Goal: Book appointment/travel/reservation

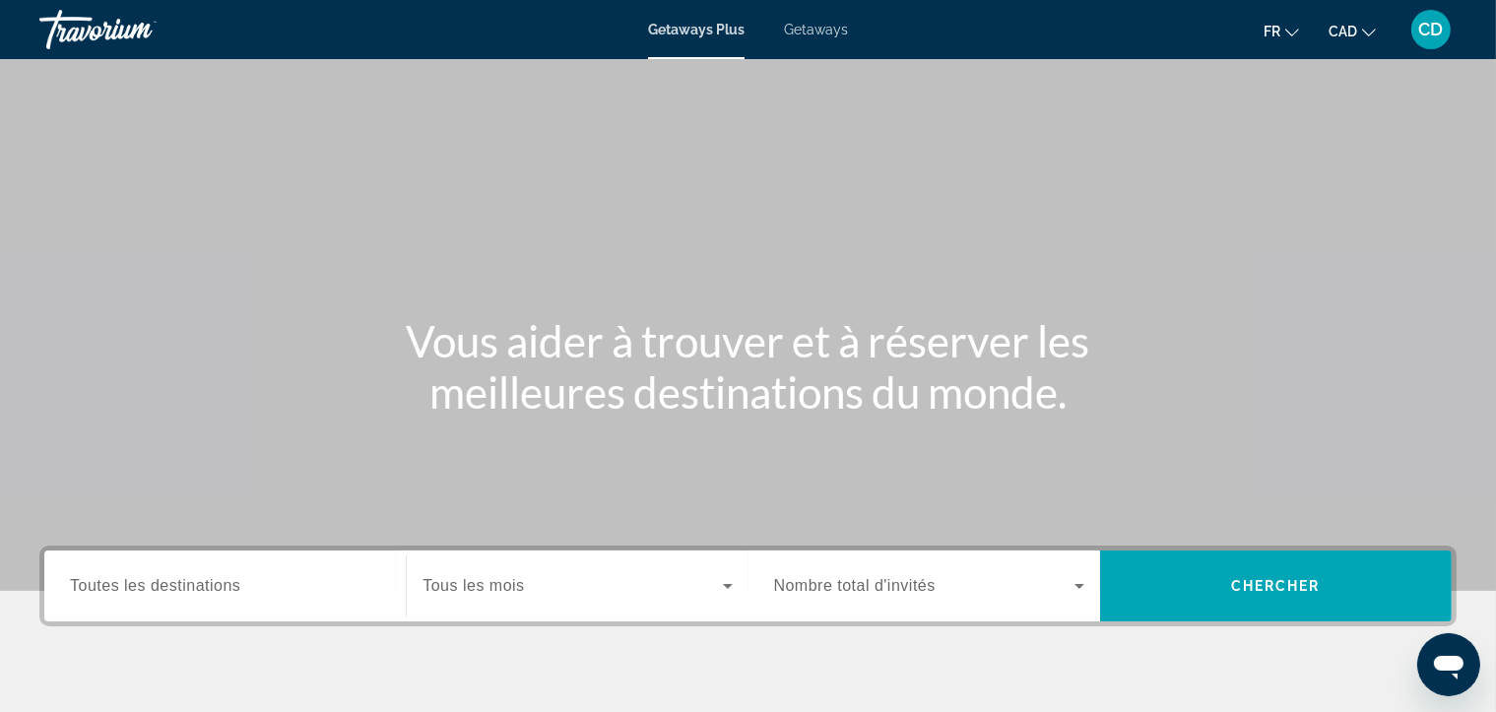
click at [225, 585] on span "Toutes les destinations" at bounding box center [155, 585] width 170 height 17
click at [225, 585] on input "Destination Toutes les destinations" at bounding box center [225, 587] width 310 height 24
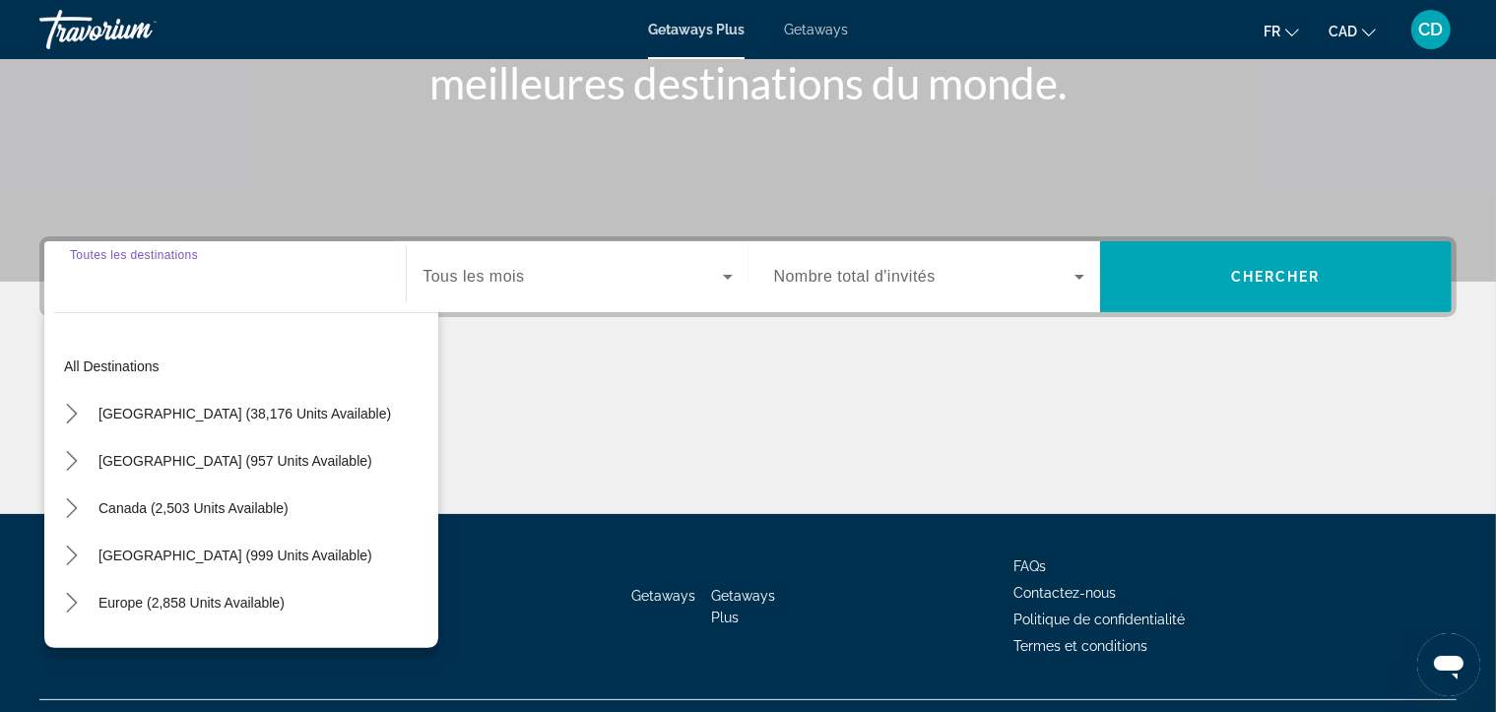
scroll to position [352, 0]
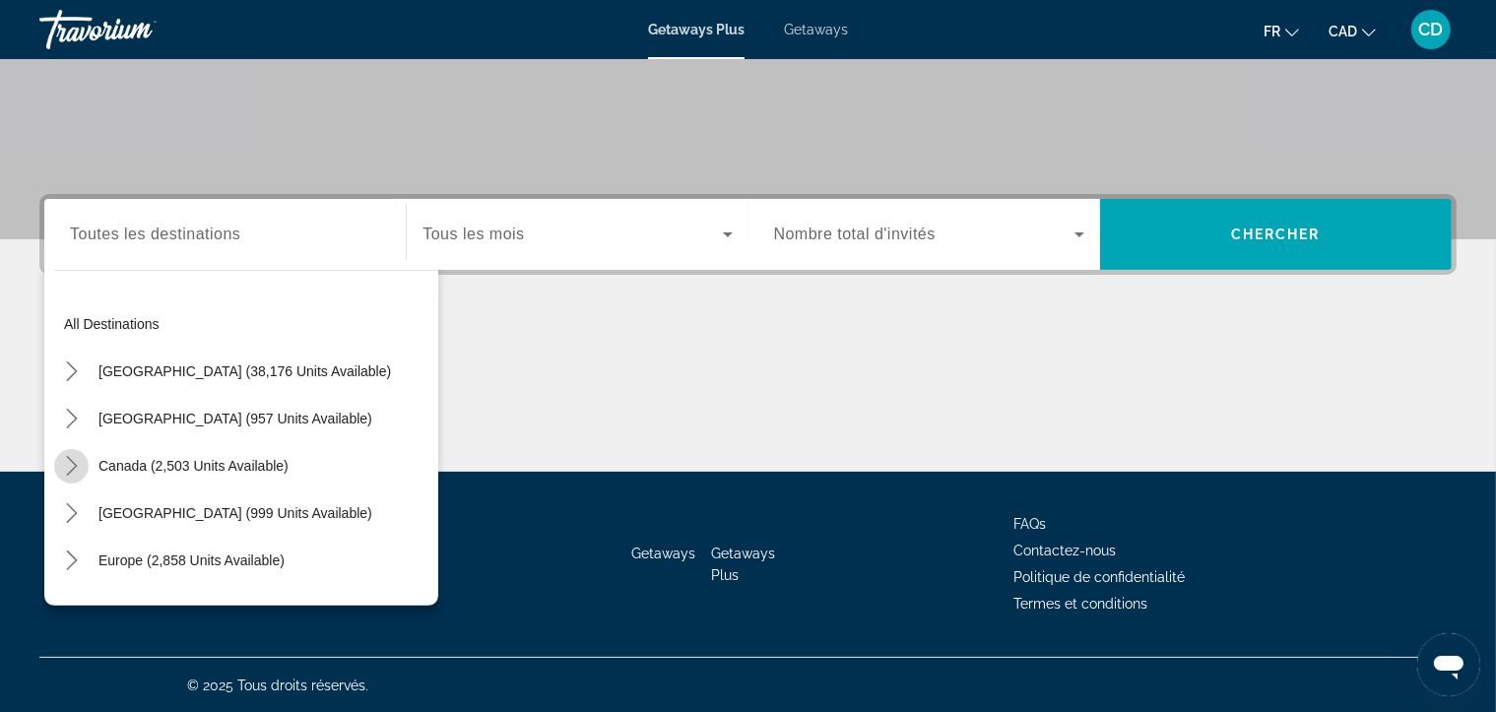
click at [69, 463] on icon "Toggle Canada (2,503 units available) submenu" at bounding box center [72, 466] width 20 height 20
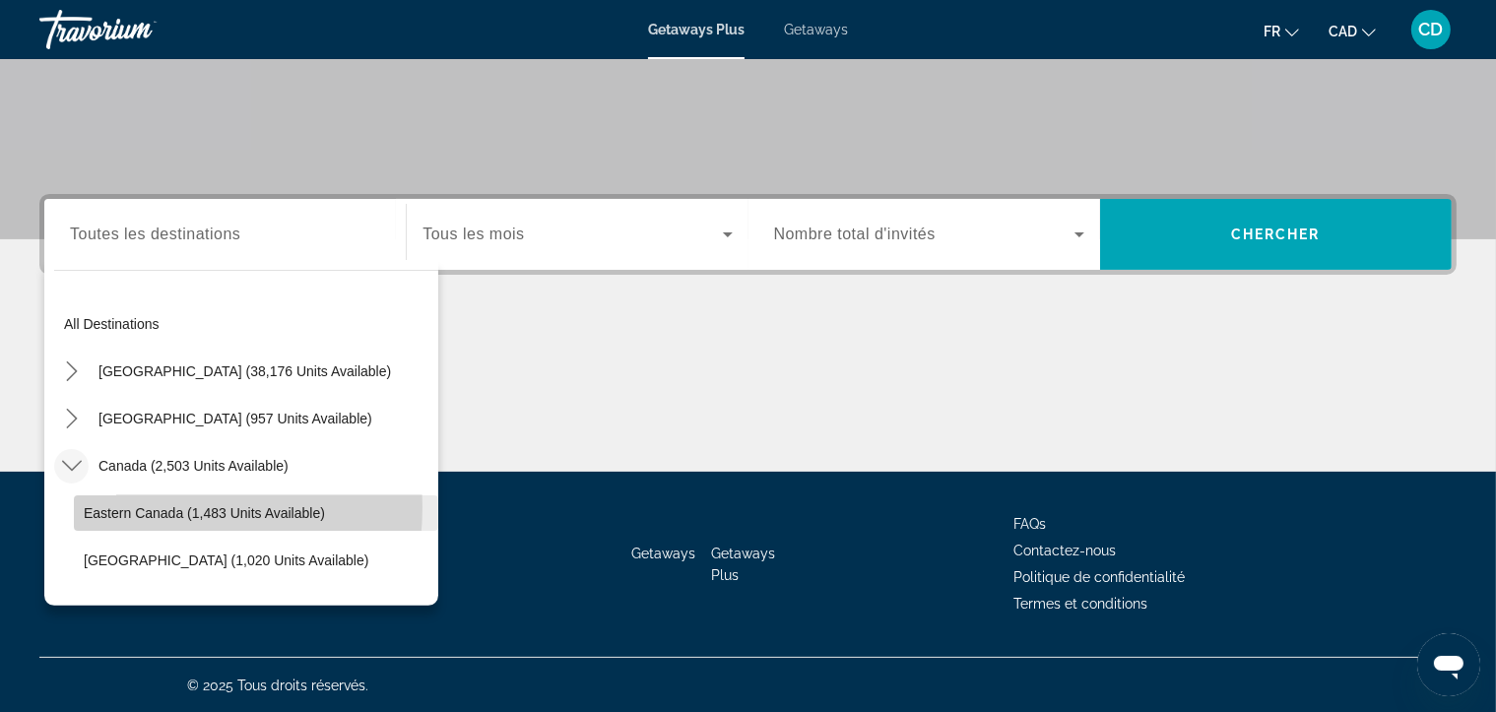
click at [144, 506] on span "Eastern Canada (1,483 units available)" at bounding box center [204, 513] width 241 height 16
type input "**********"
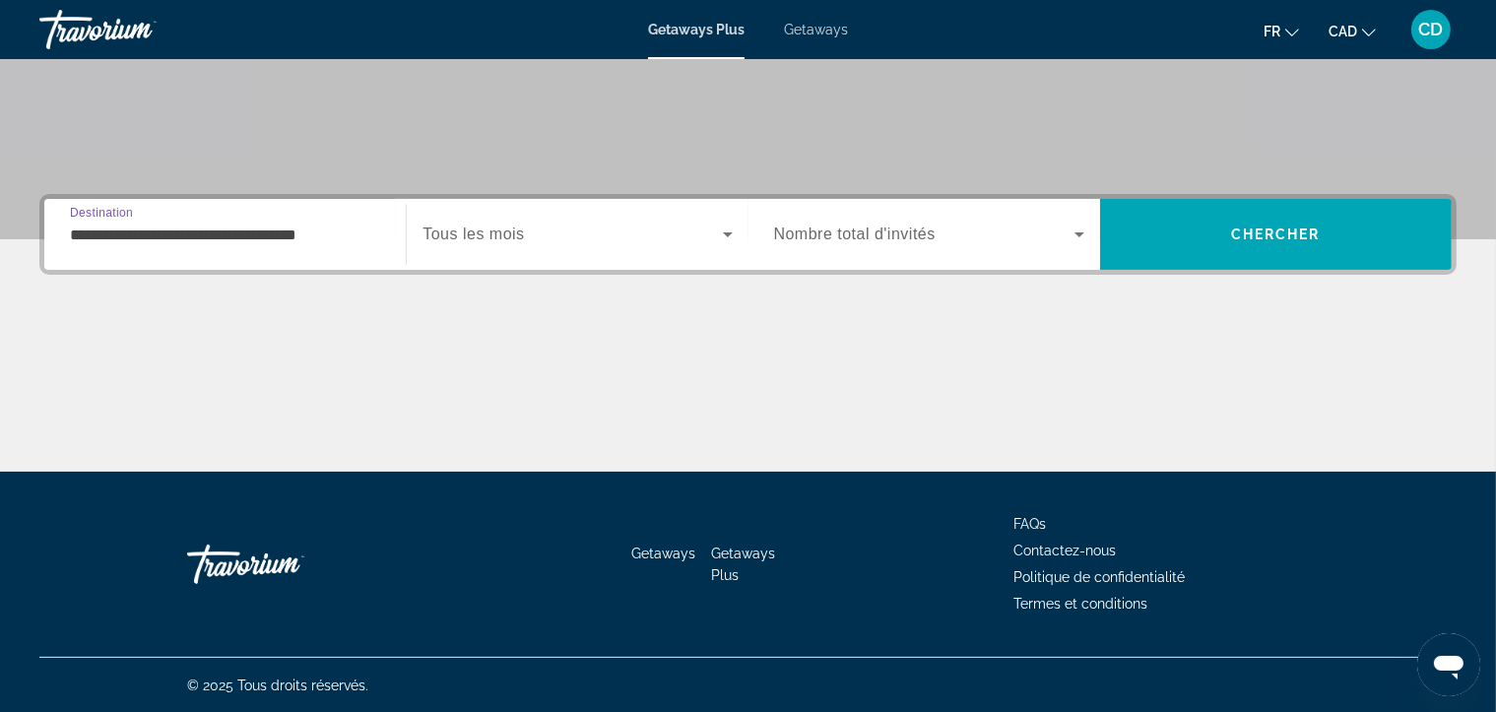
click at [113, 235] on input "**********" at bounding box center [225, 236] width 310 height 24
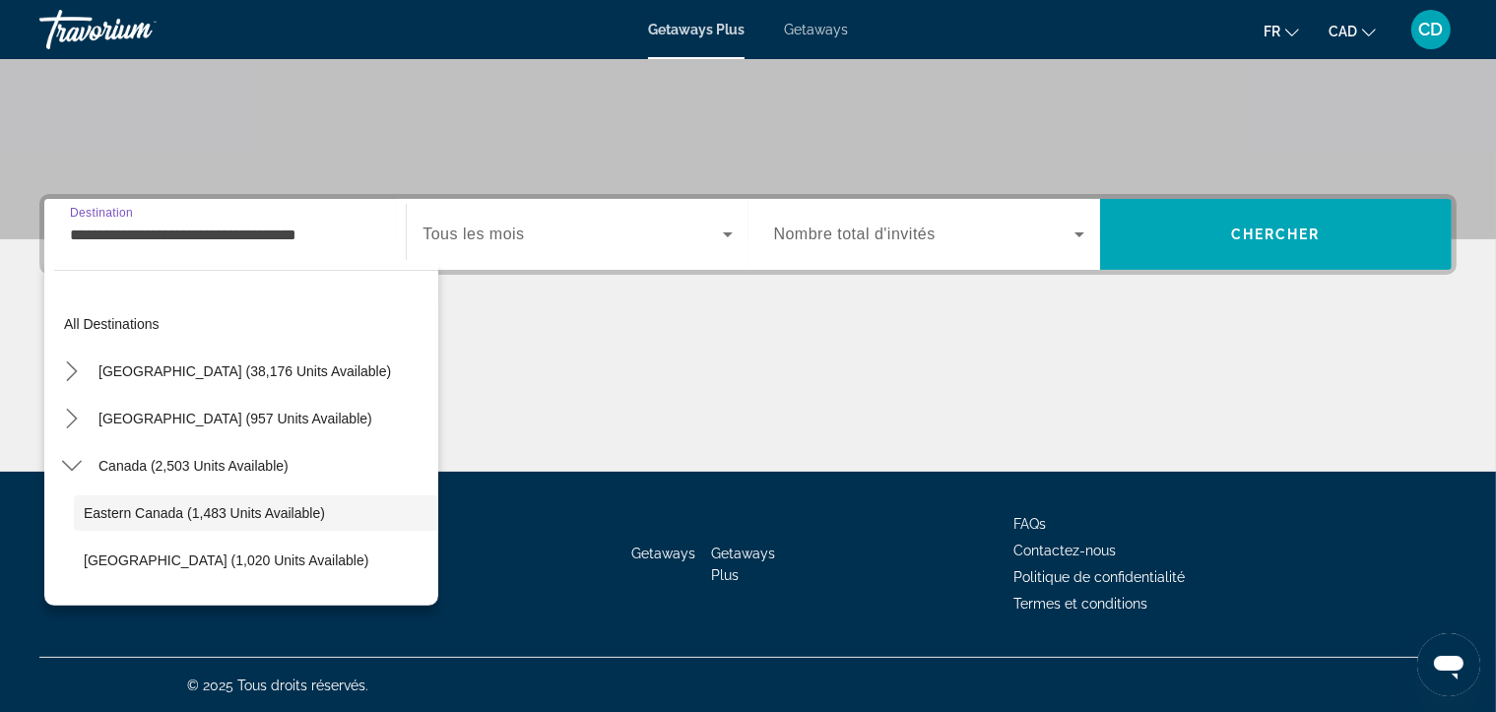
scroll to position [70, 0]
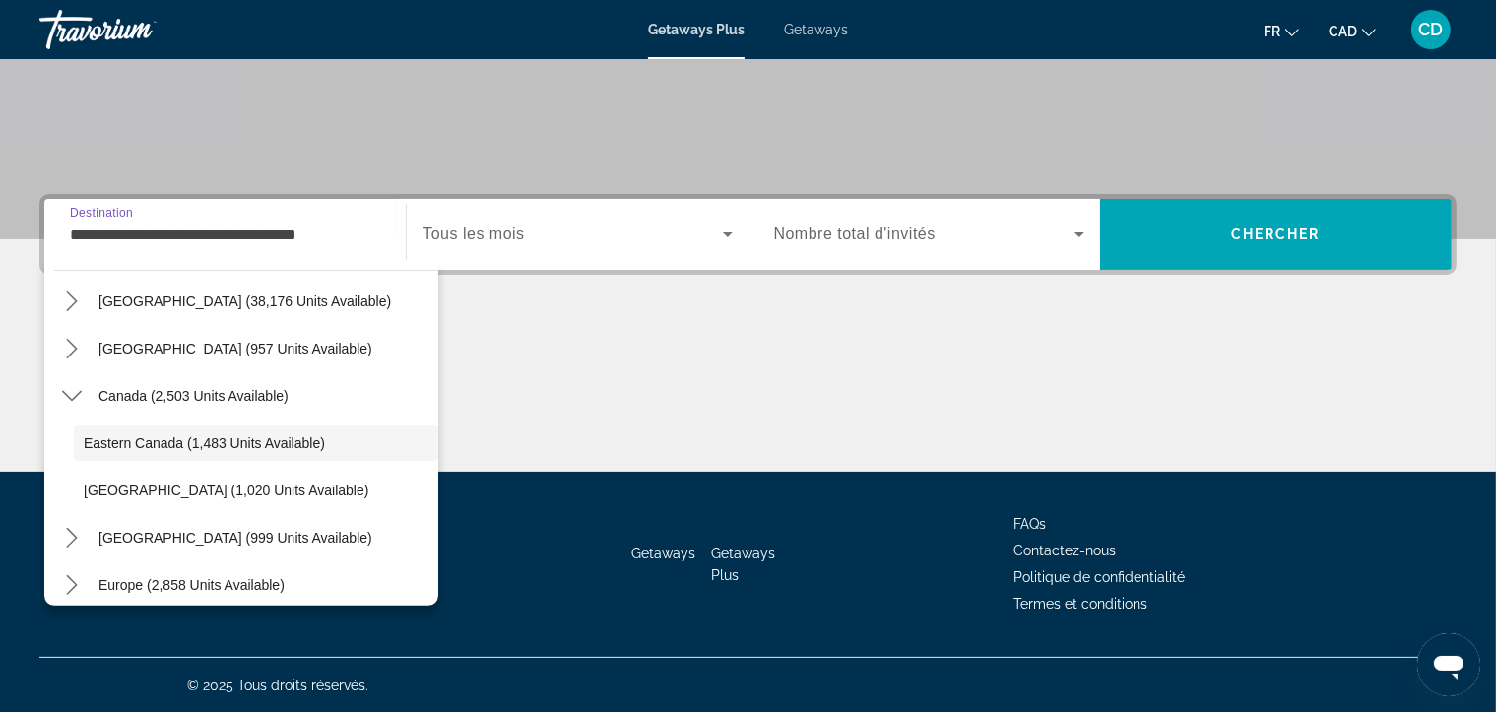
click at [225, 246] on div "**********" at bounding box center [225, 235] width 310 height 56
click at [247, 233] on input "**********" at bounding box center [225, 236] width 310 height 24
click at [95, 435] on span "Eastern Canada (1,483 units available)" at bounding box center [204, 443] width 241 height 16
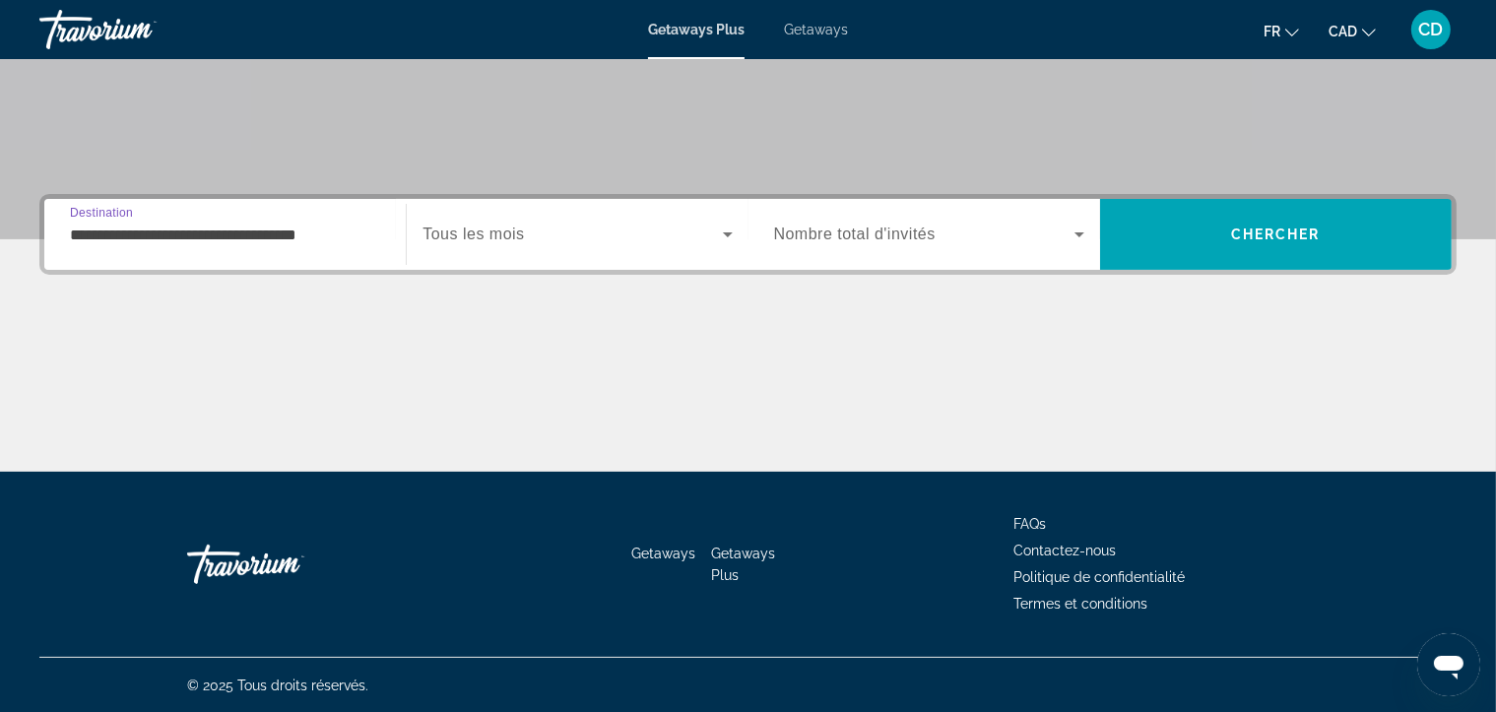
click at [230, 233] on input "**********" at bounding box center [225, 236] width 310 height 24
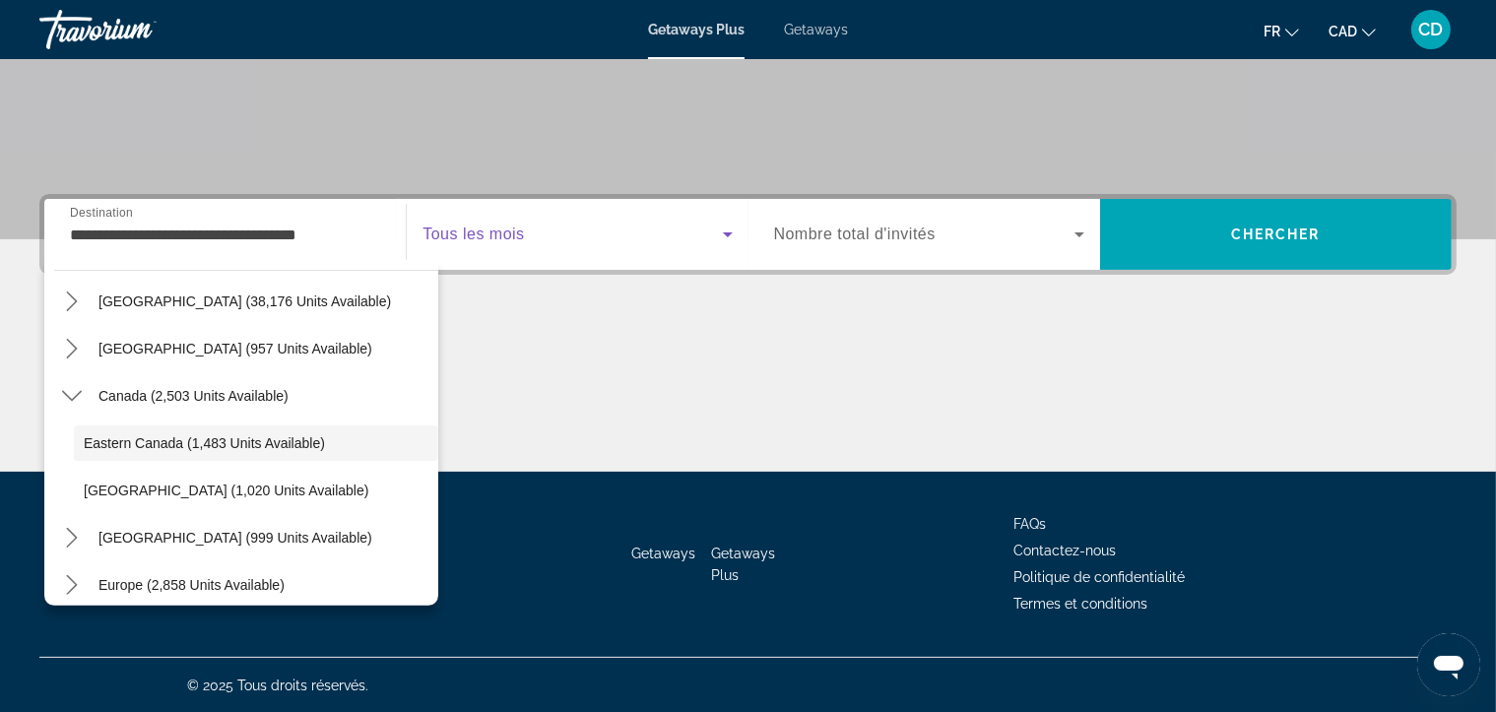
click at [726, 226] on icon "Search widget" at bounding box center [728, 235] width 24 height 24
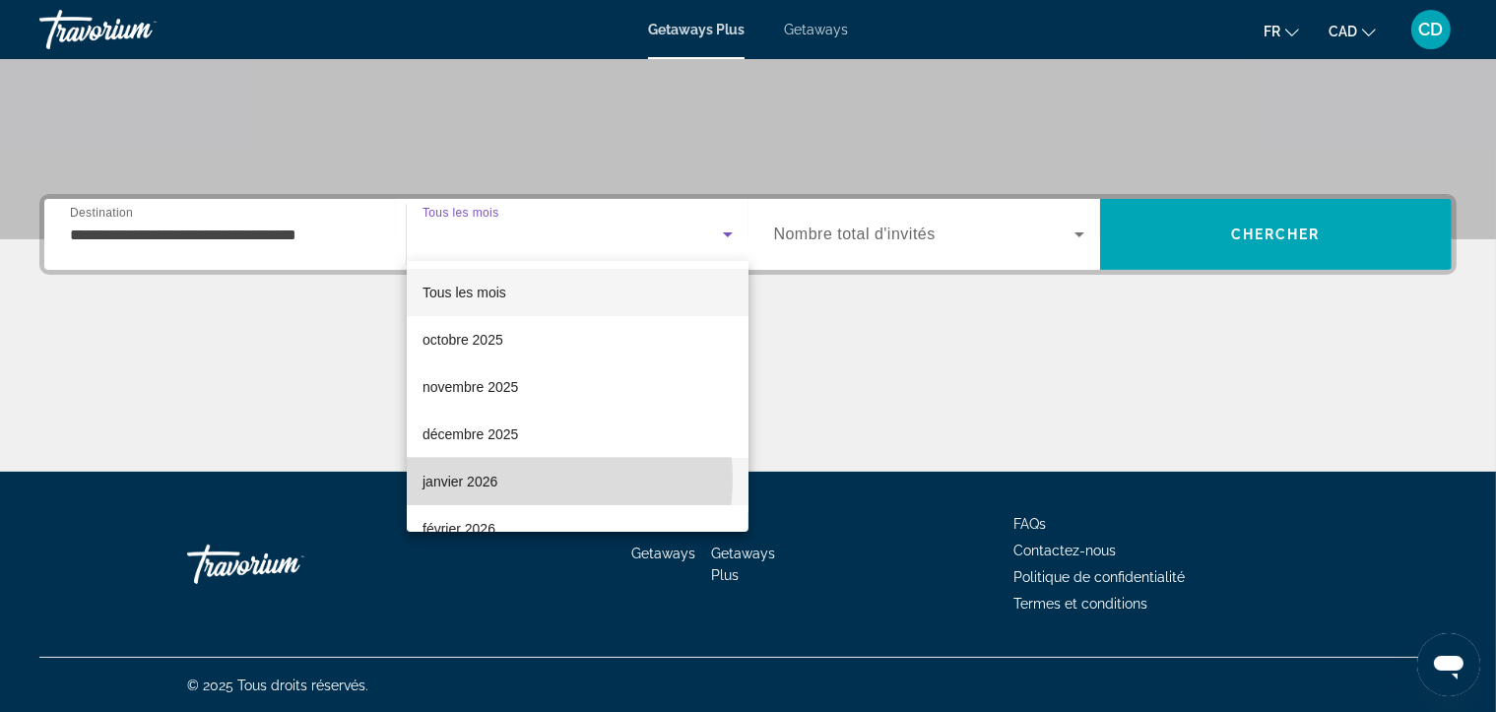
click at [501, 479] on mat-option "janvier 2026" at bounding box center [578, 481] width 342 height 47
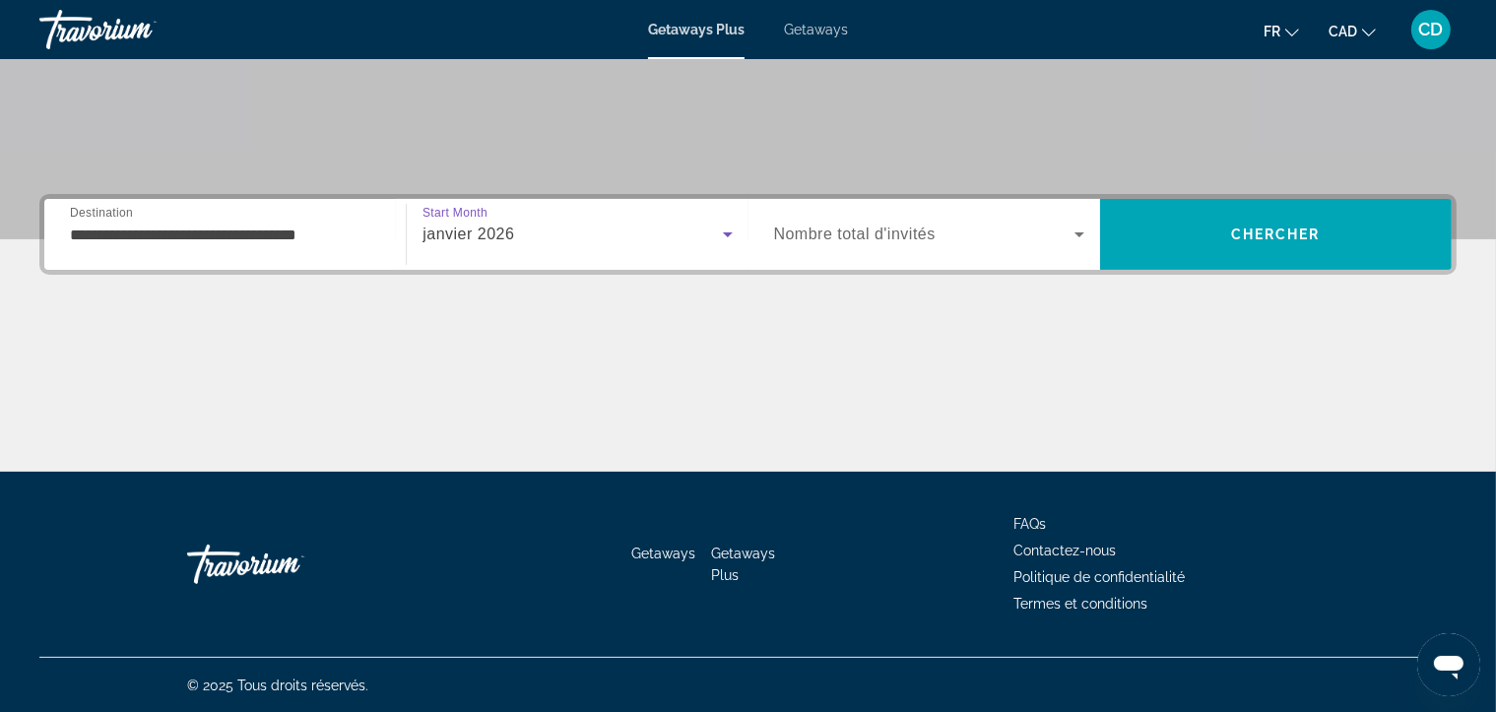
click at [1076, 230] on icon "Search widget" at bounding box center [1080, 235] width 24 height 24
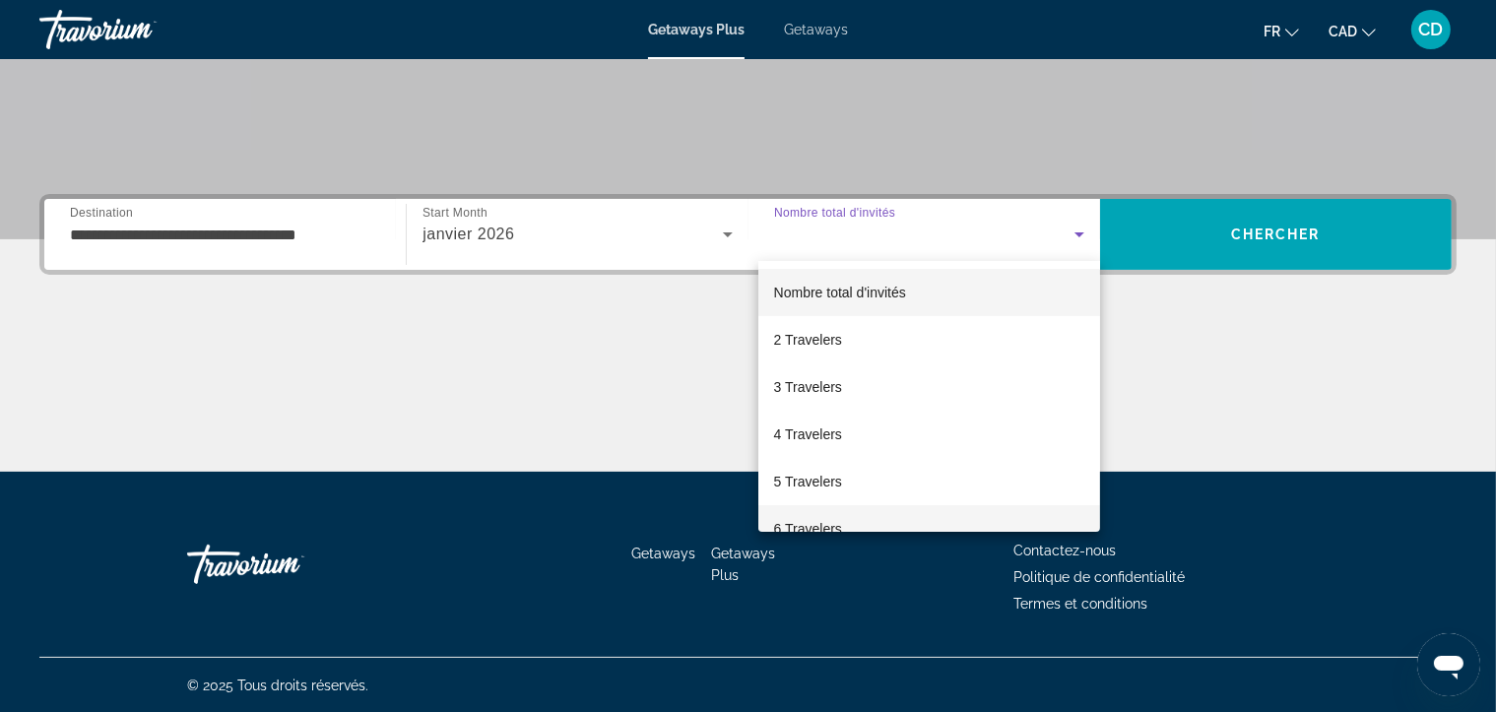
click at [818, 524] on span "6 Travelers" at bounding box center [808, 529] width 68 height 24
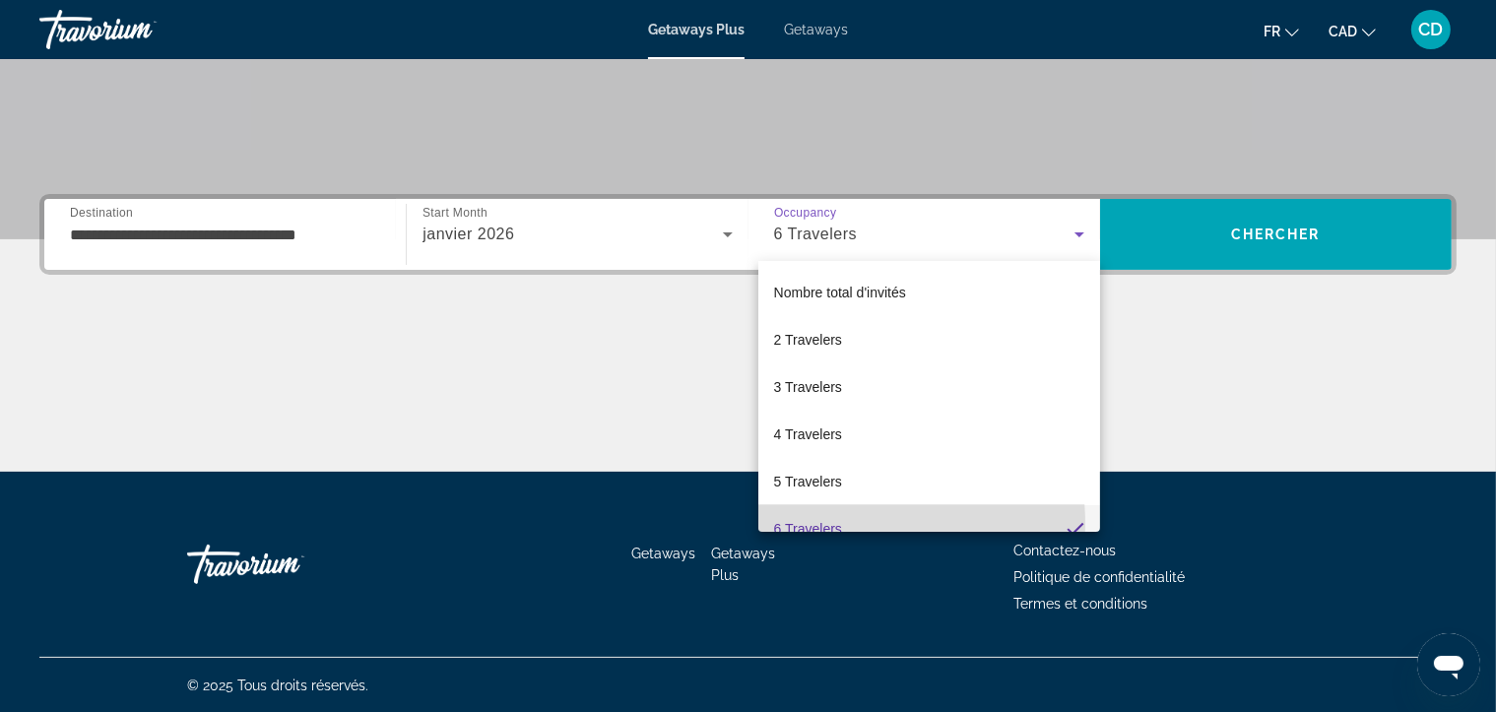
scroll to position [0, 0]
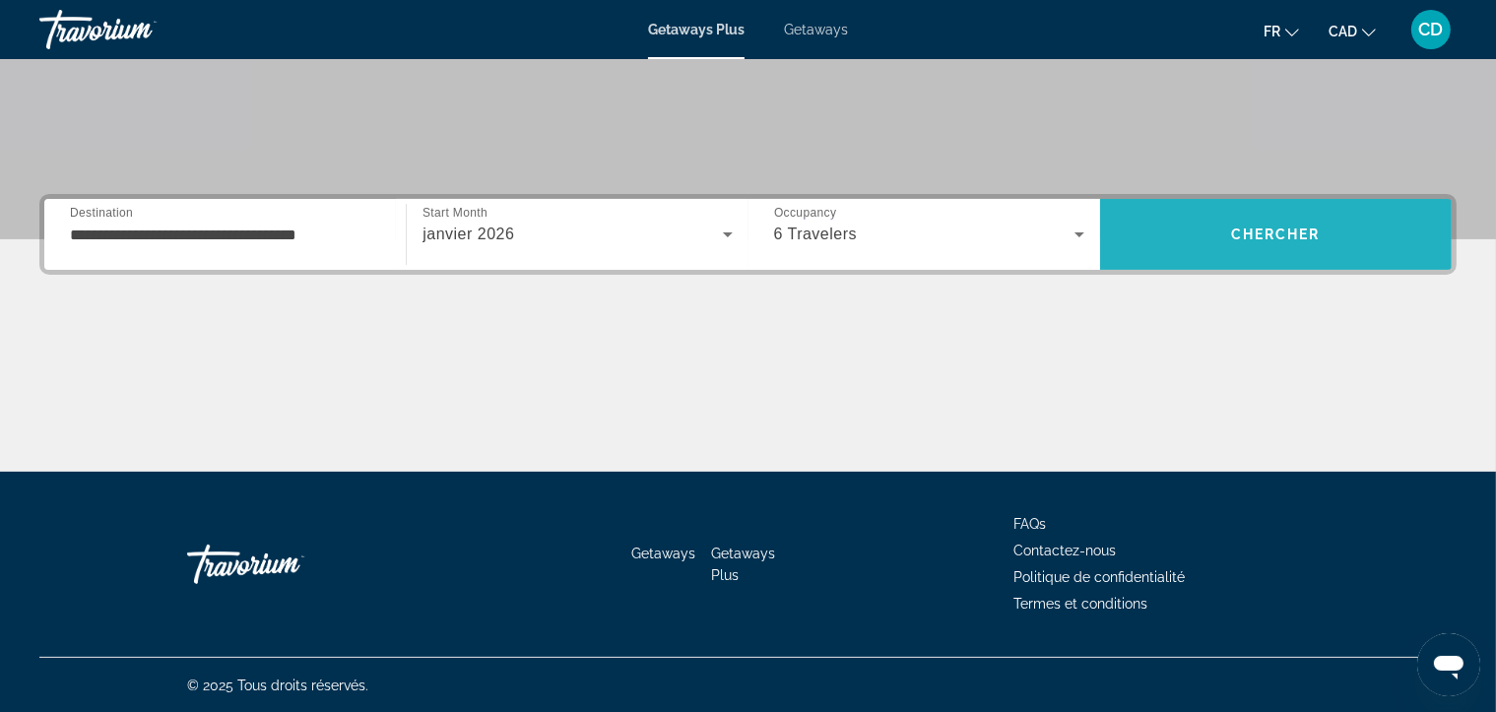
click at [1275, 225] on span "Search" at bounding box center [1276, 234] width 352 height 47
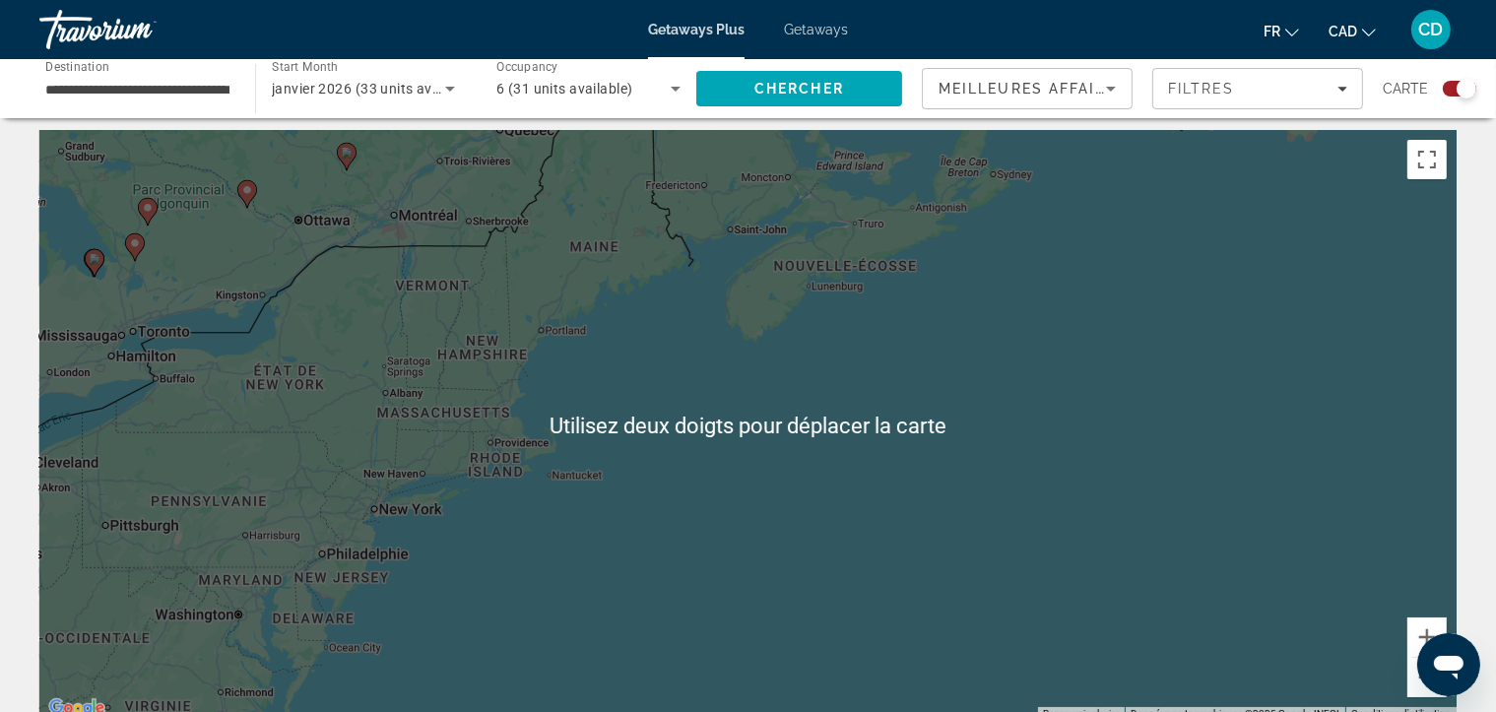
scroll to position [9, 0]
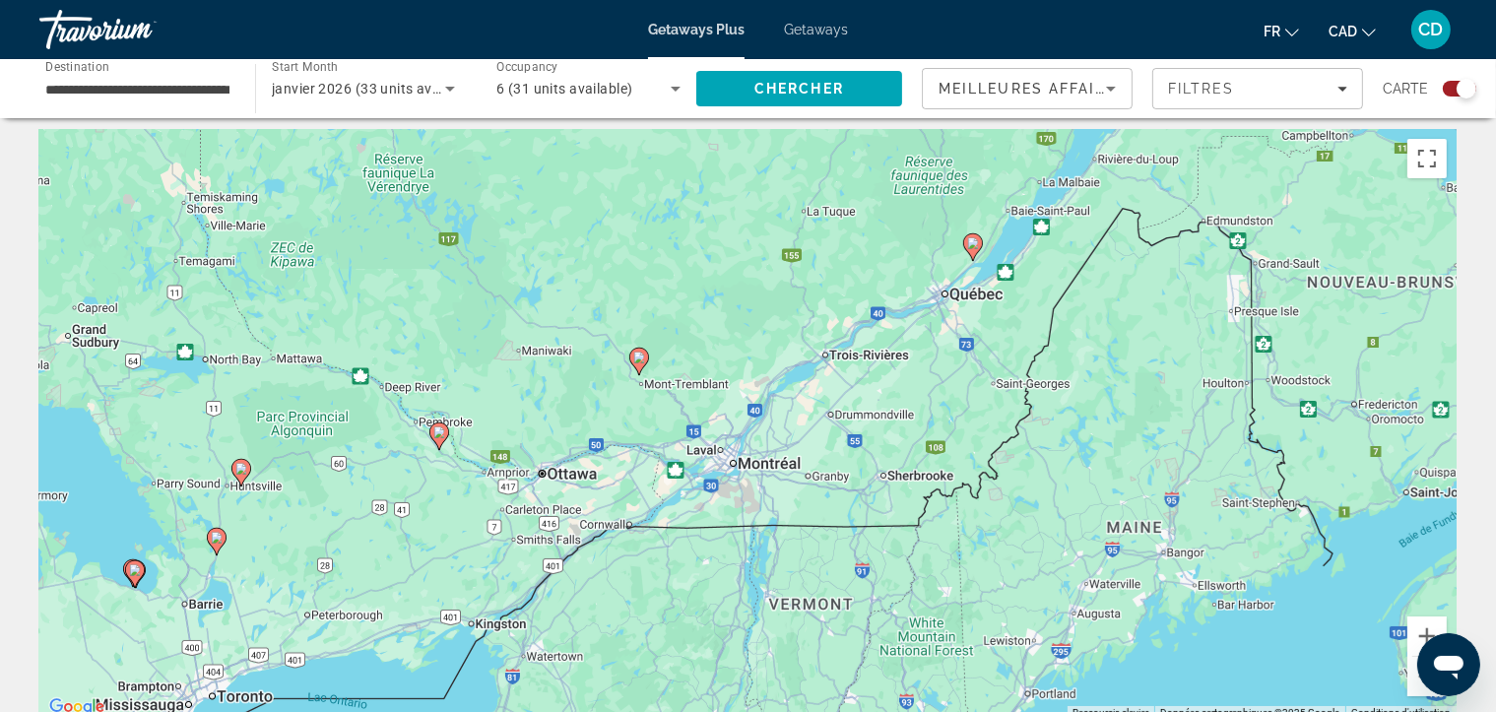
click at [638, 357] on image "Main content" at bounding box center [639, 358] width 12 height 12
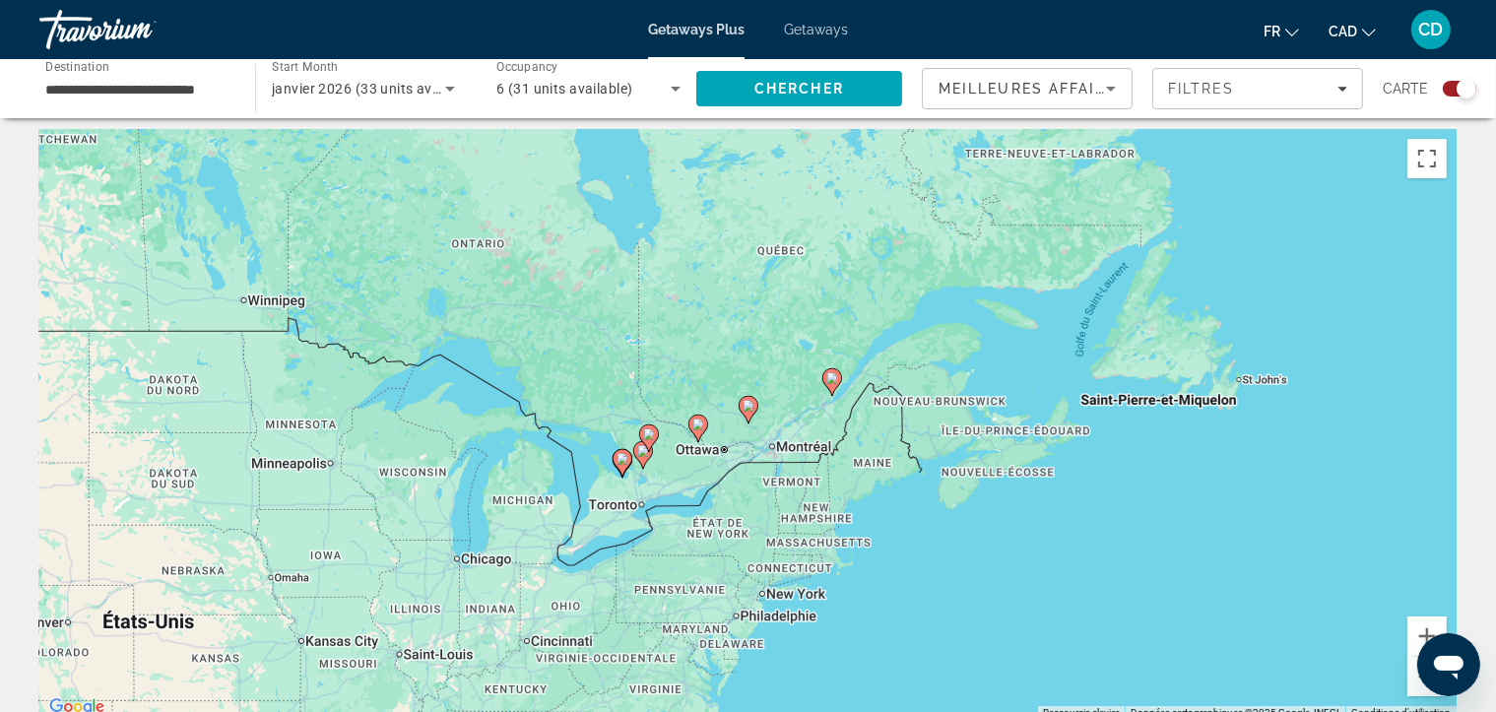
click at [748, 405] on image "Main content" at bounding box center [749, 406] width 12 height 12
type input "**********"
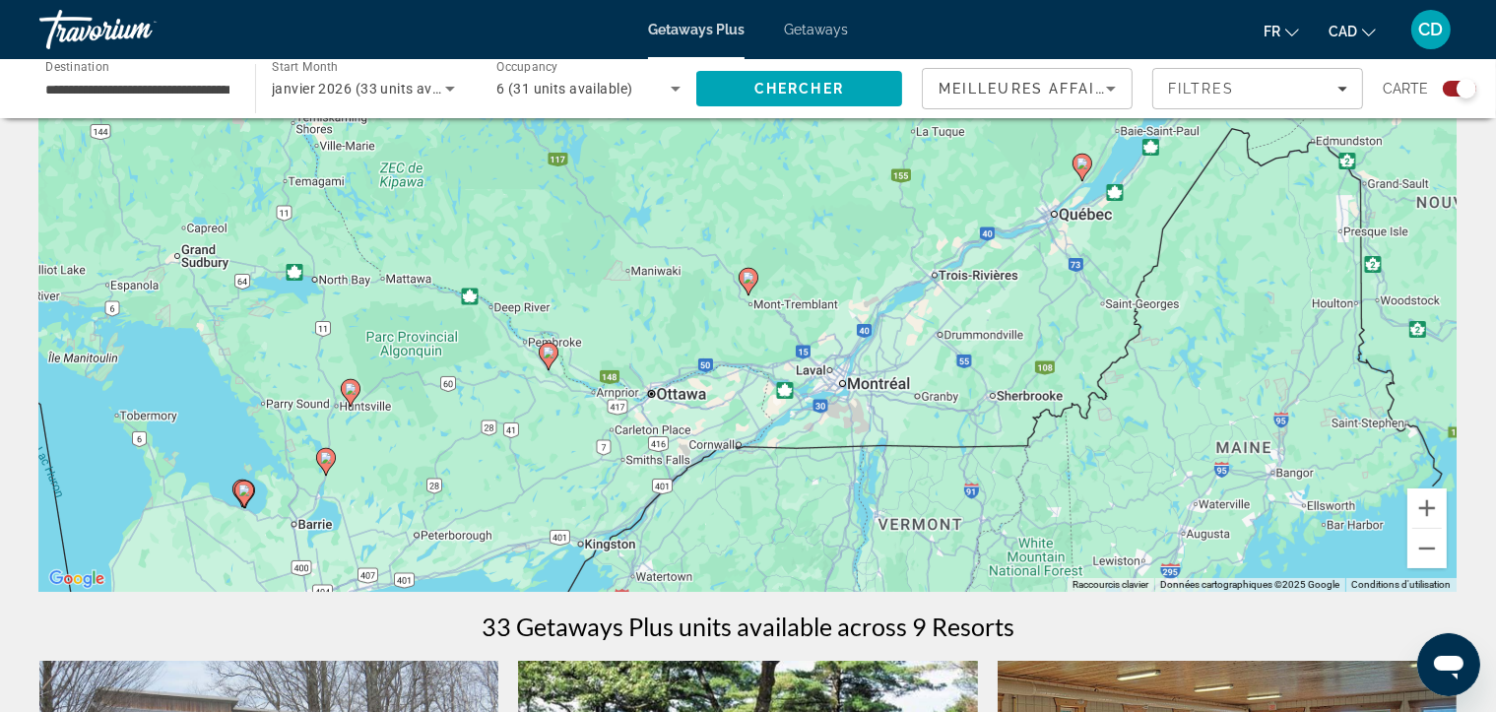
scroll to position [0, 0]
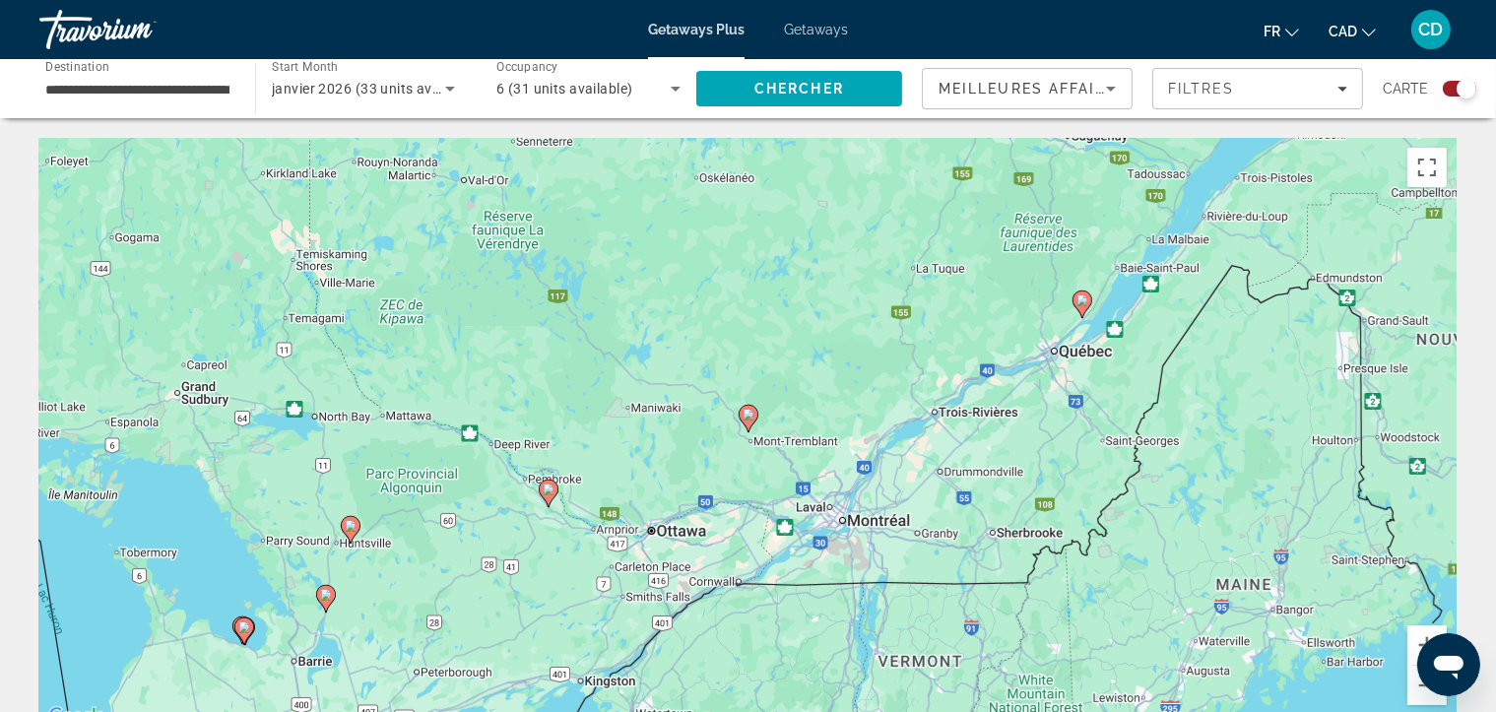
click at [749, 412] on image "Main content" at bounding box center [749, 415] width 12 height 12
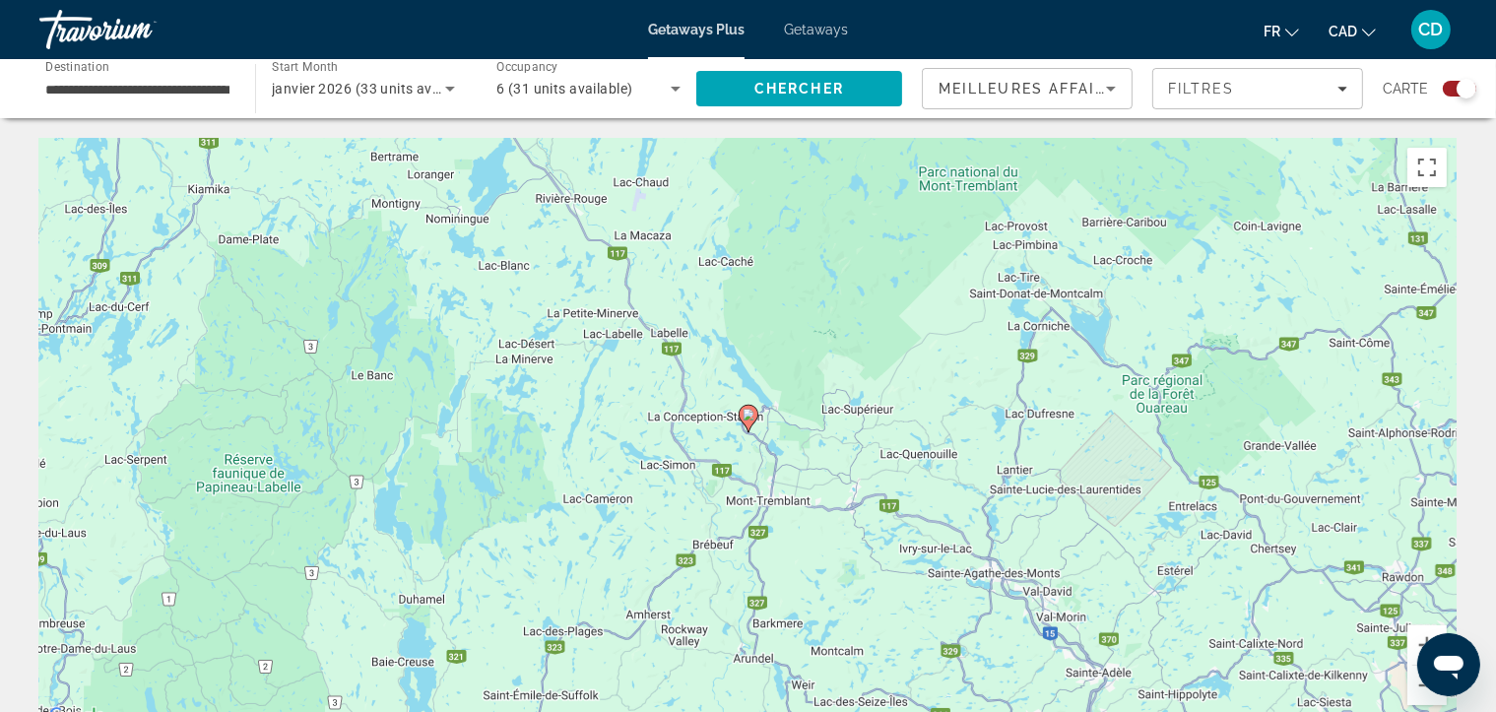
click at [749, 412] on image "Main content" at bounding box center [749, 415] width 12 height 12
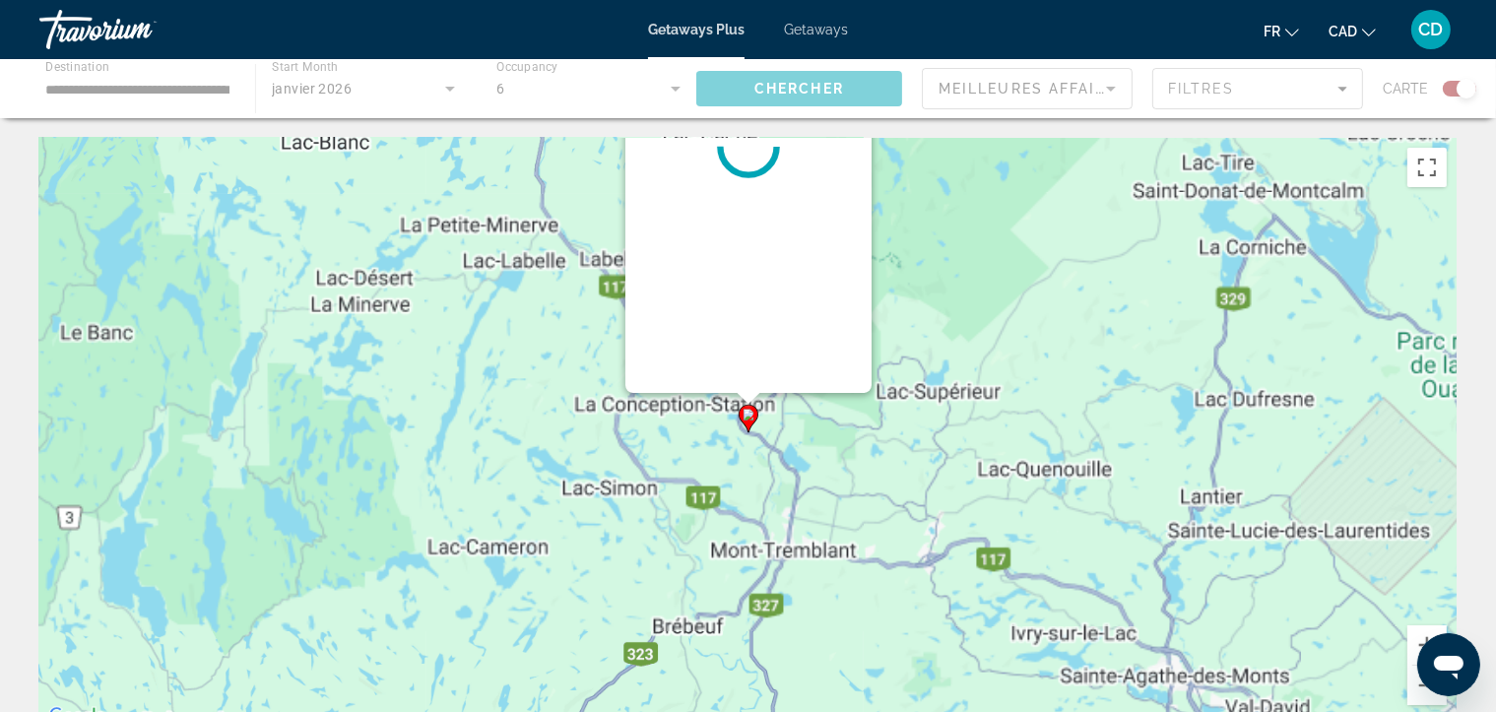
click at [749, 433] on div "Pour naviguer, appuyez sur les touches fléchées. Pour activer le glissement ave…" at bounding box center [1457, 433] width 1417 height 0
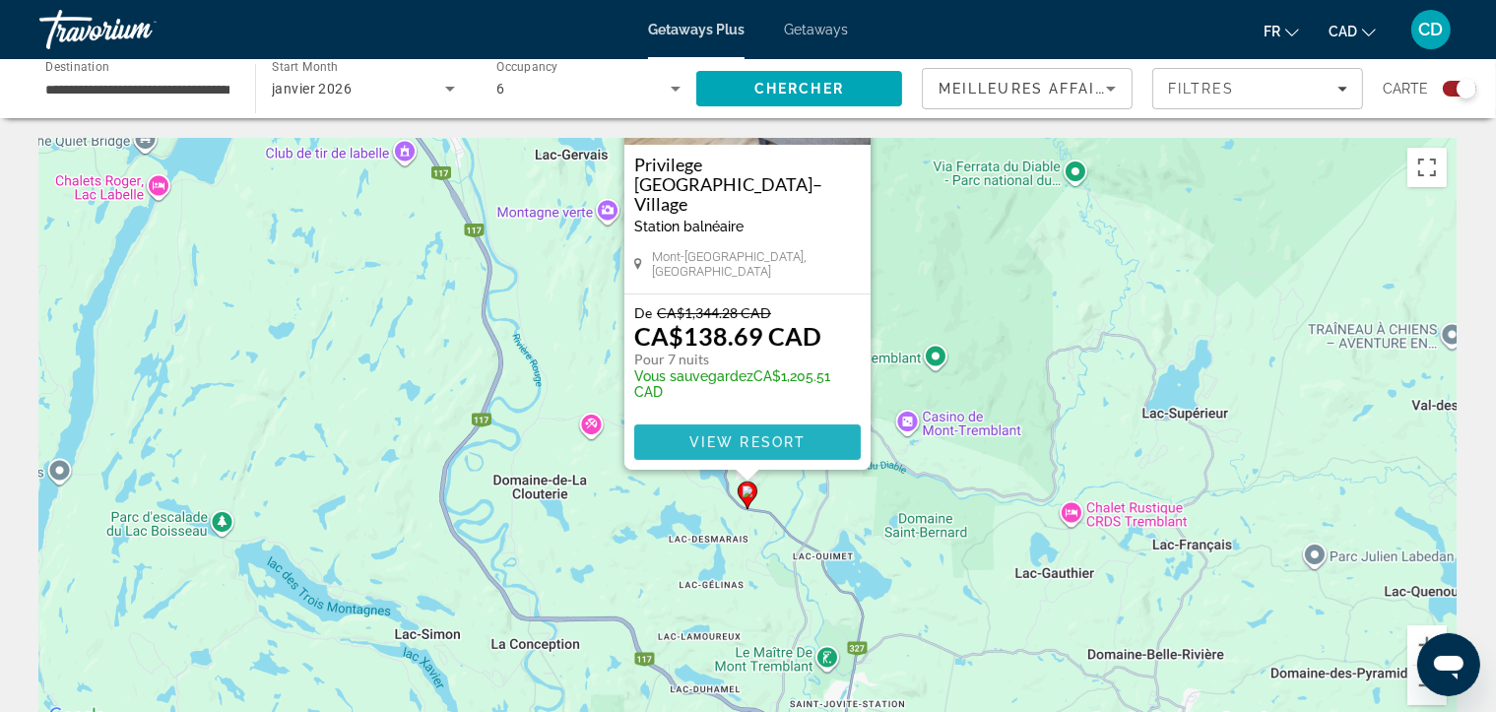
click at [741, 429] on span "Main content" at bounding box center [747, 442] width 227 height 47
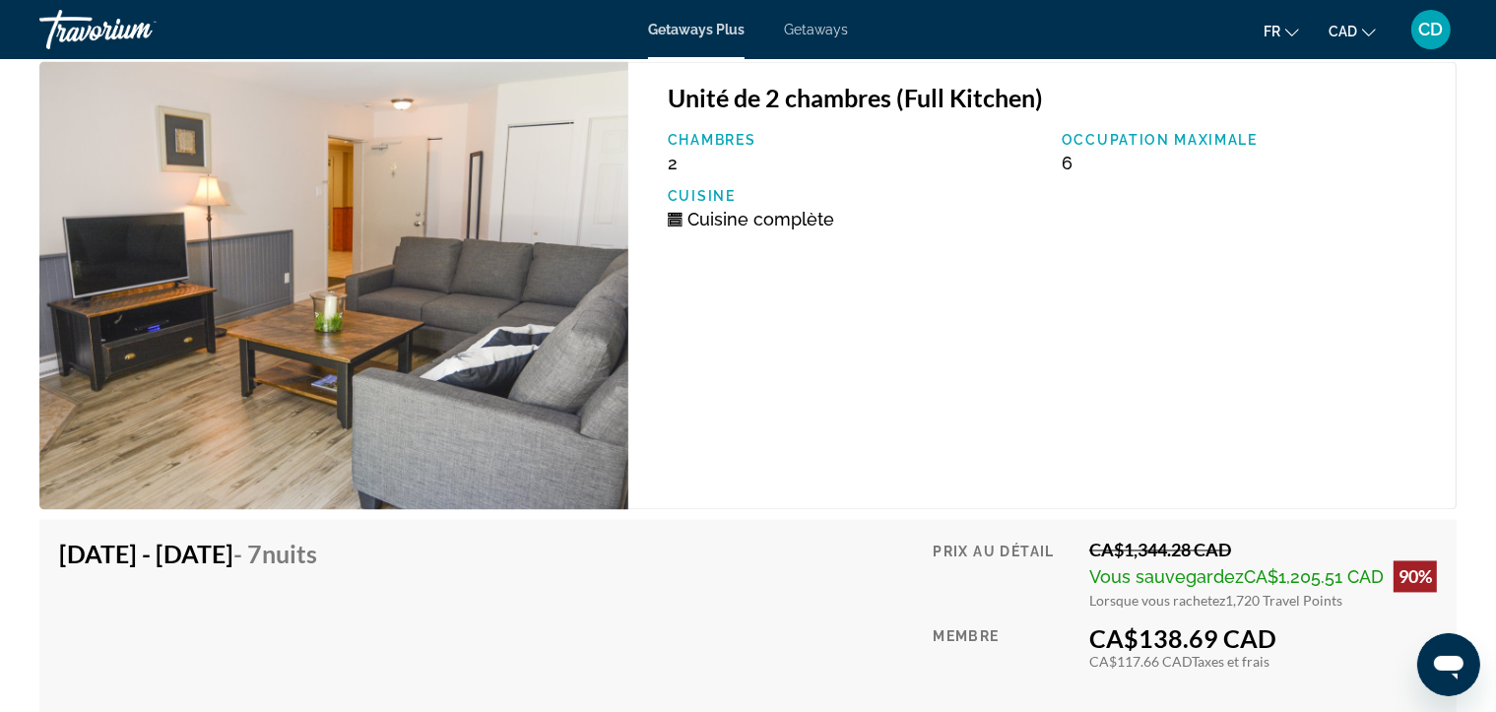
scroll to position [3146, 0]
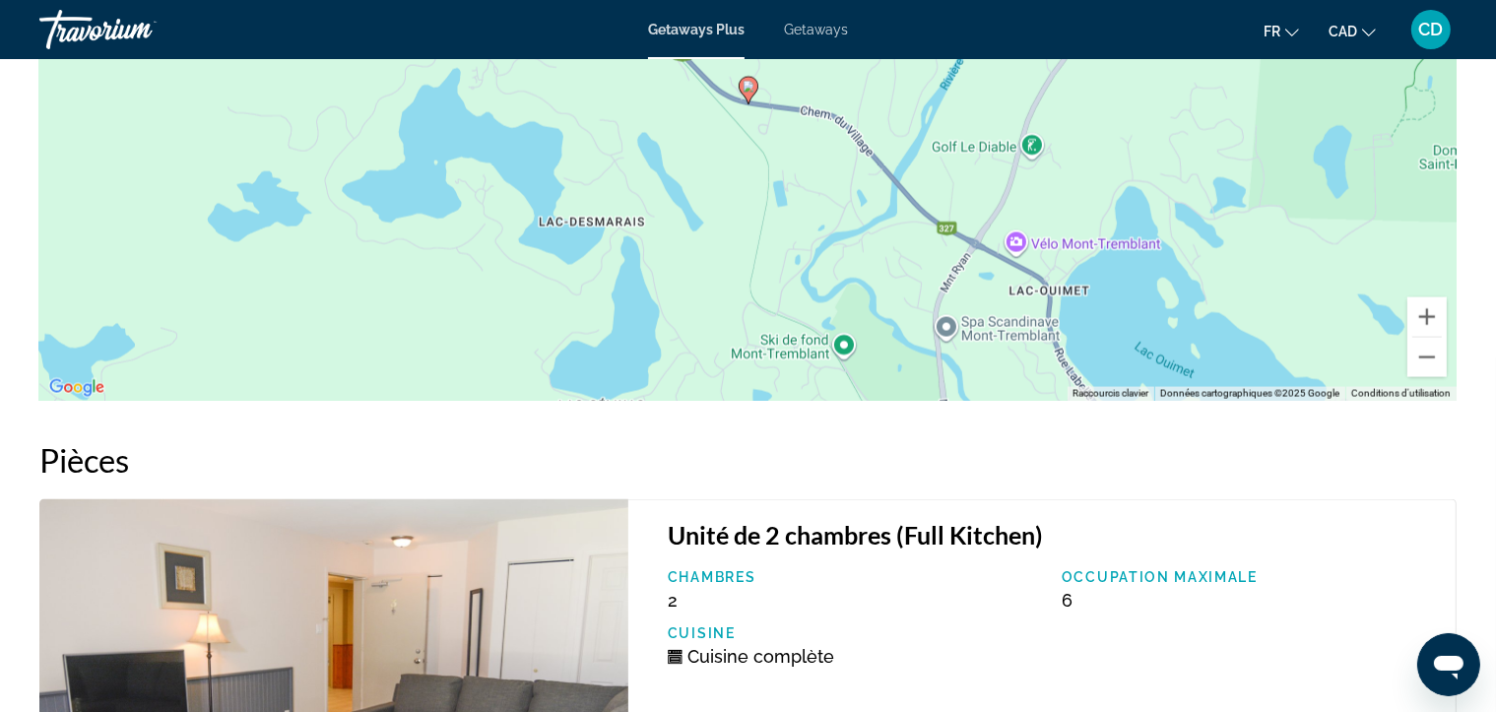
click at [1430, 33] on span "CD" at bounding box center [1431, 30] width 25 height 20
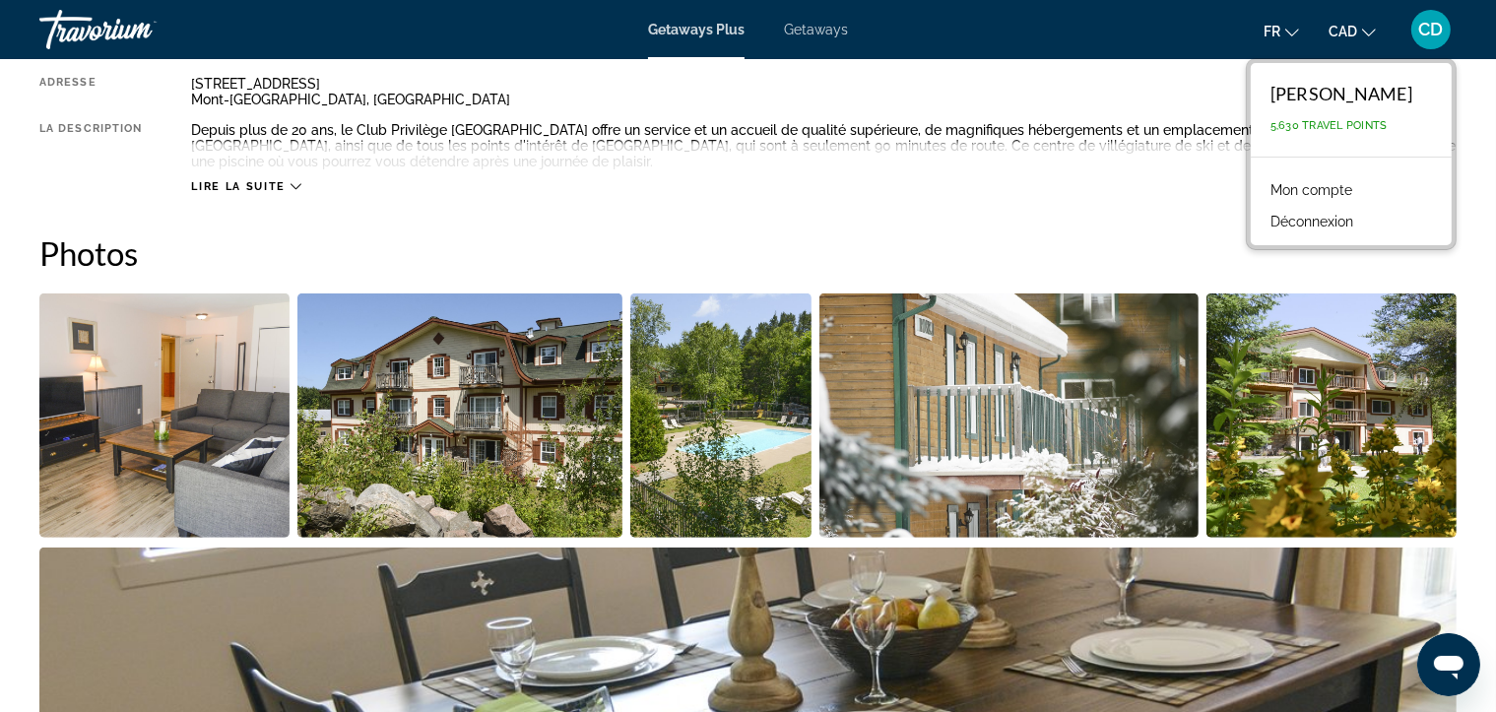
scroll to position [768, 0]
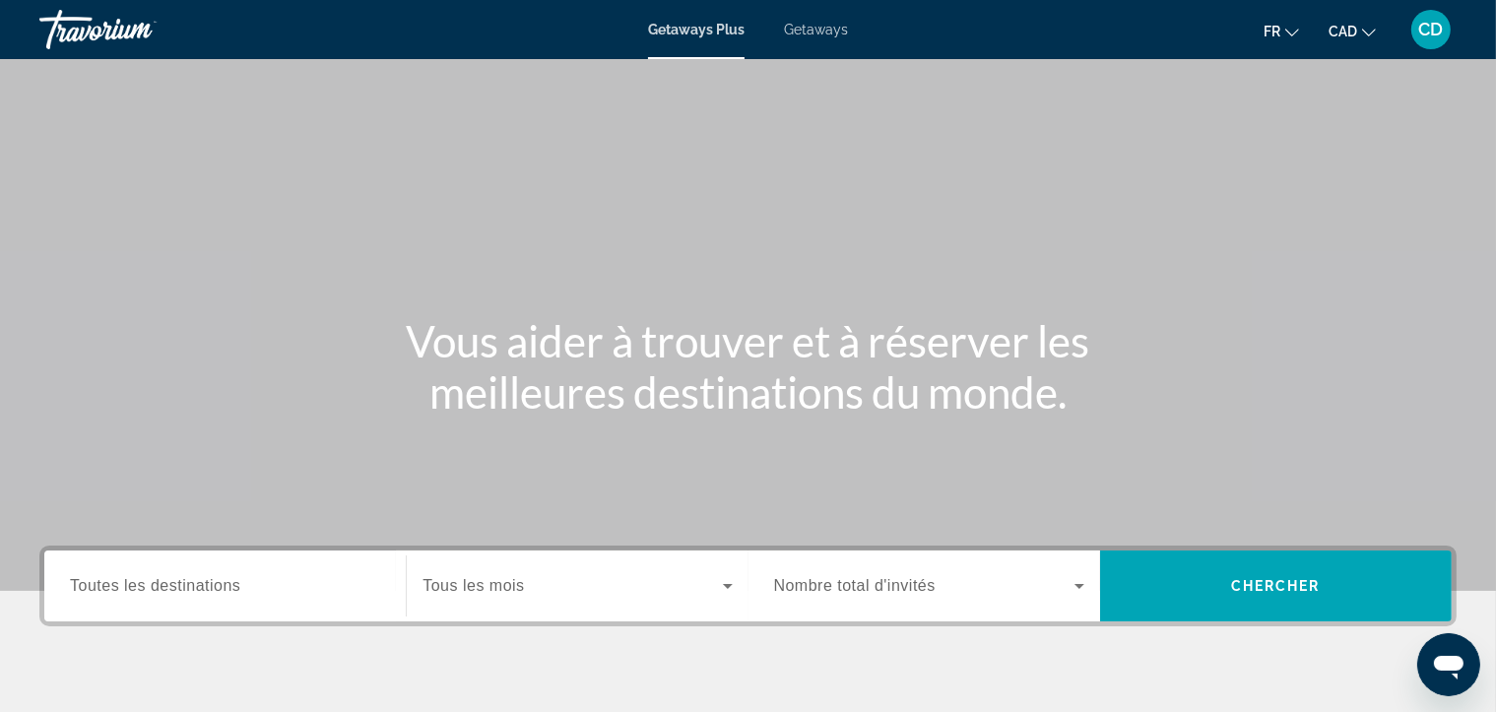
click at [292, 599] on div "Search widget" at bounding box center [225, 586] width 310 height 56
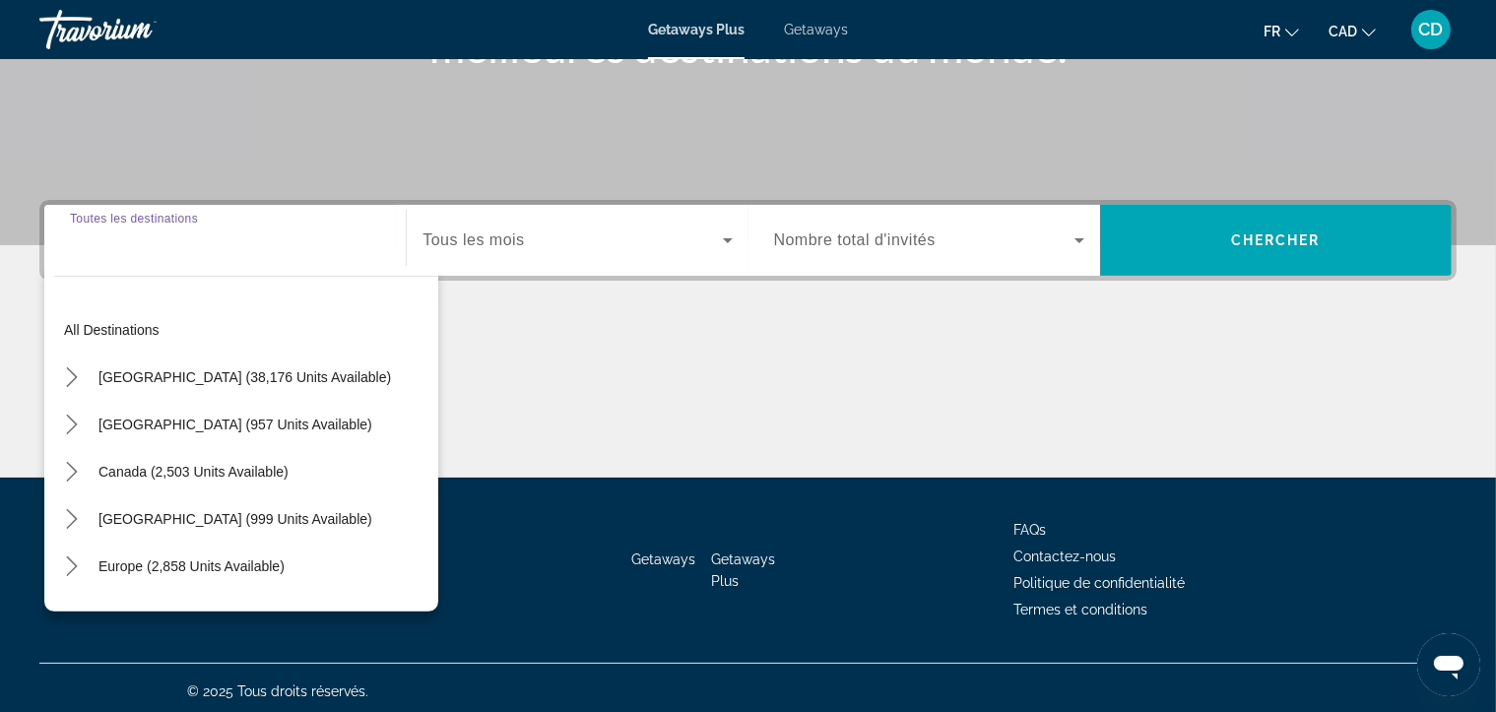
scroll to position [352, 0]
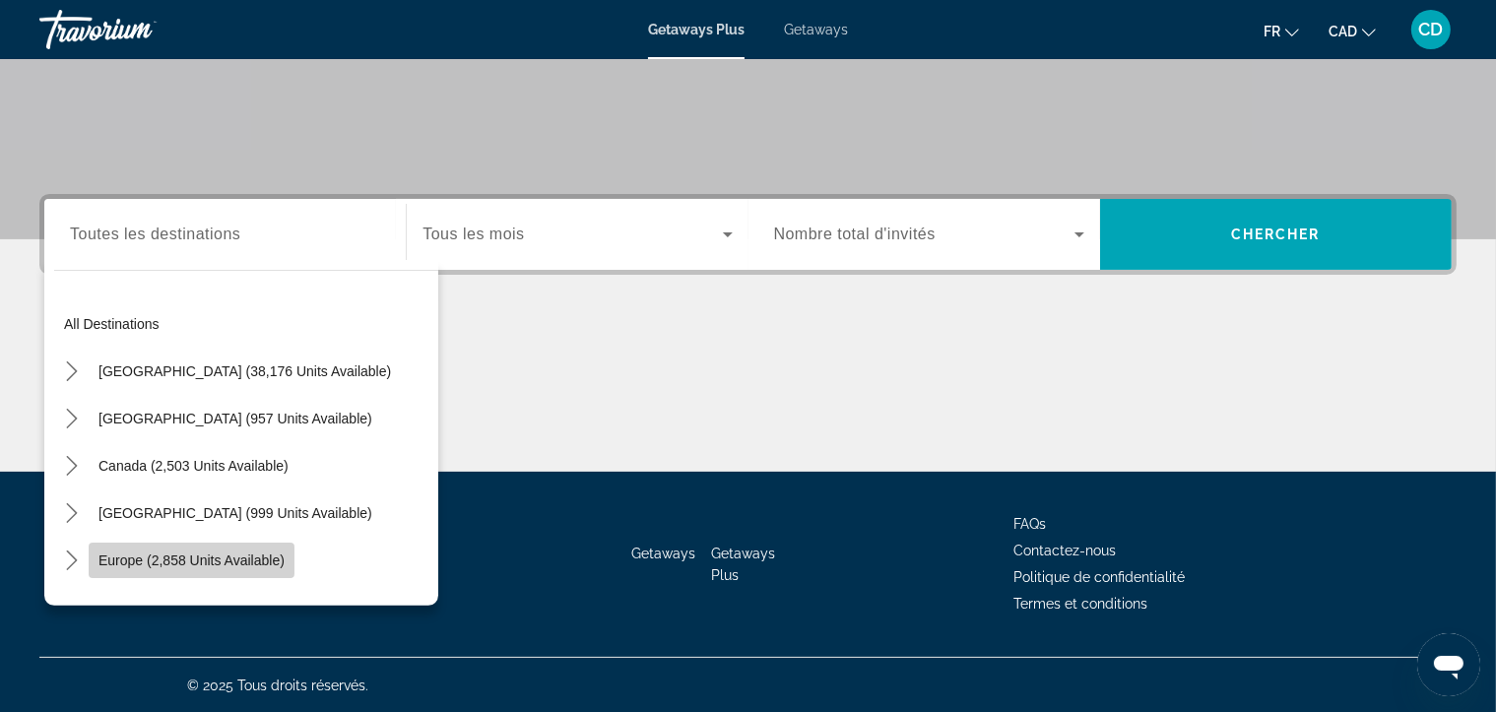
click at [240, 558] on span "Europe (2,858 units available)" at bounding box center [191, 561] width 186 height 16
type input "**********"
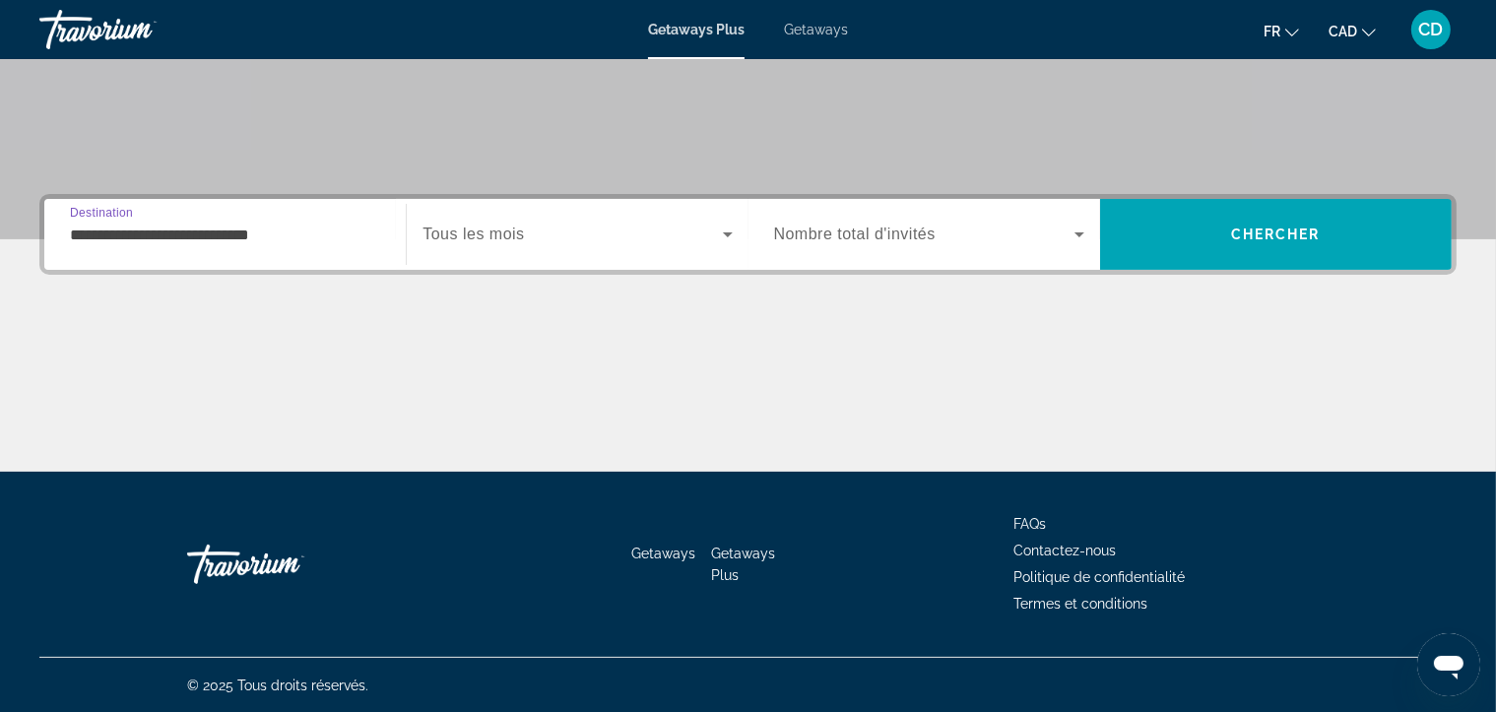
click at [516, 228] on span "Tous les mois" at bounding box center [473, 234] width 101 height 17
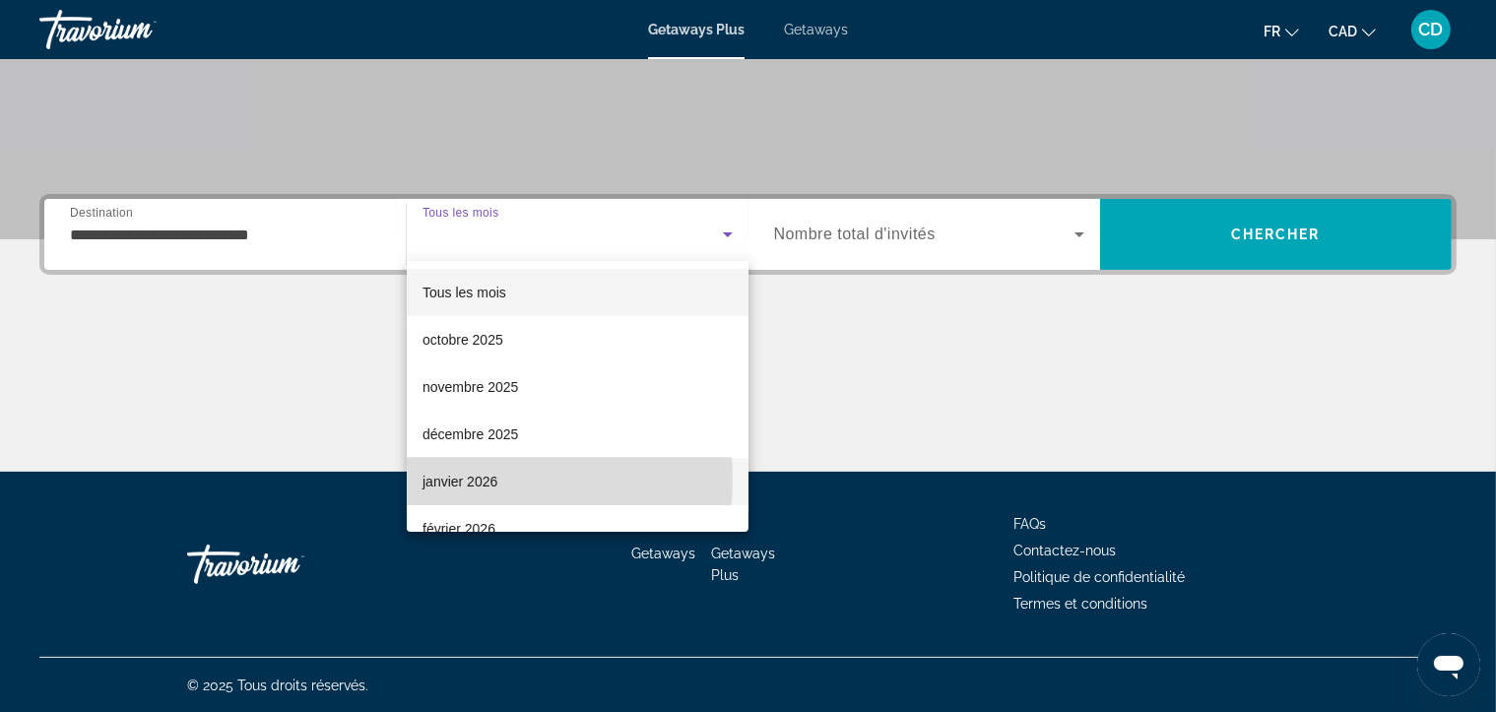
click at [481, 479] on span "janvier 2026" at bounding box center [460, 482] width 75 height 24
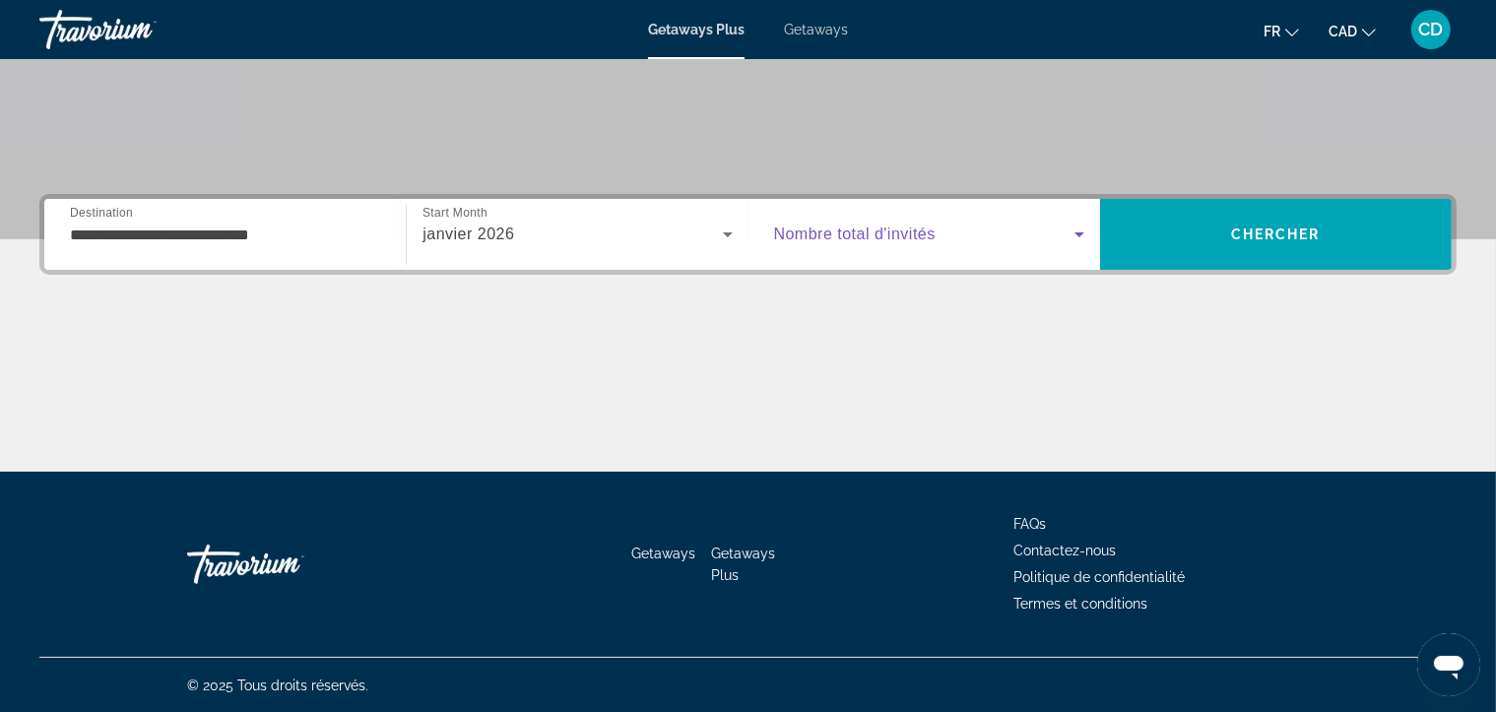
click at [1004, 230] on span "Search widget" at bounding box center [924, 235] width 300 height 24
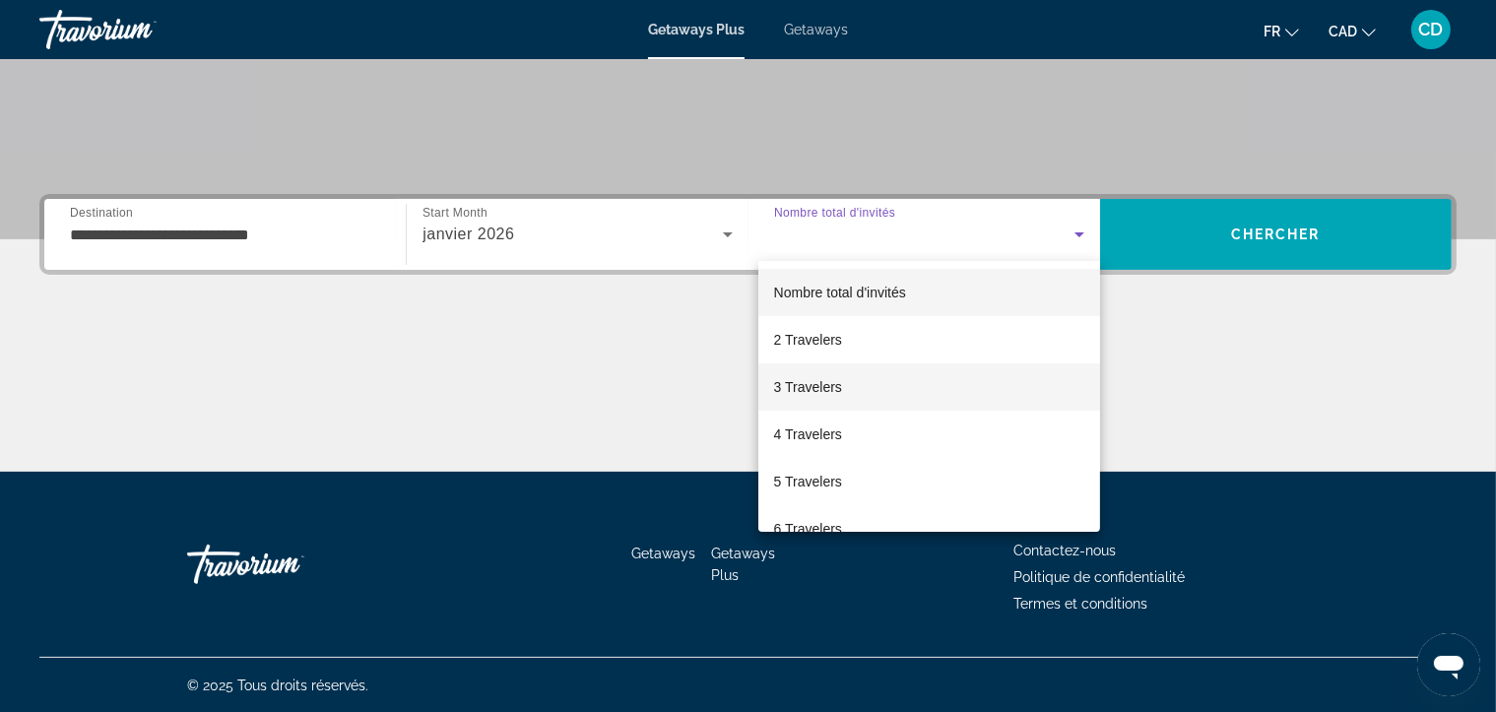
click at [843, 386] on mat-option "3 Travelers" at bounding box center [929, 386] width 342 height 47
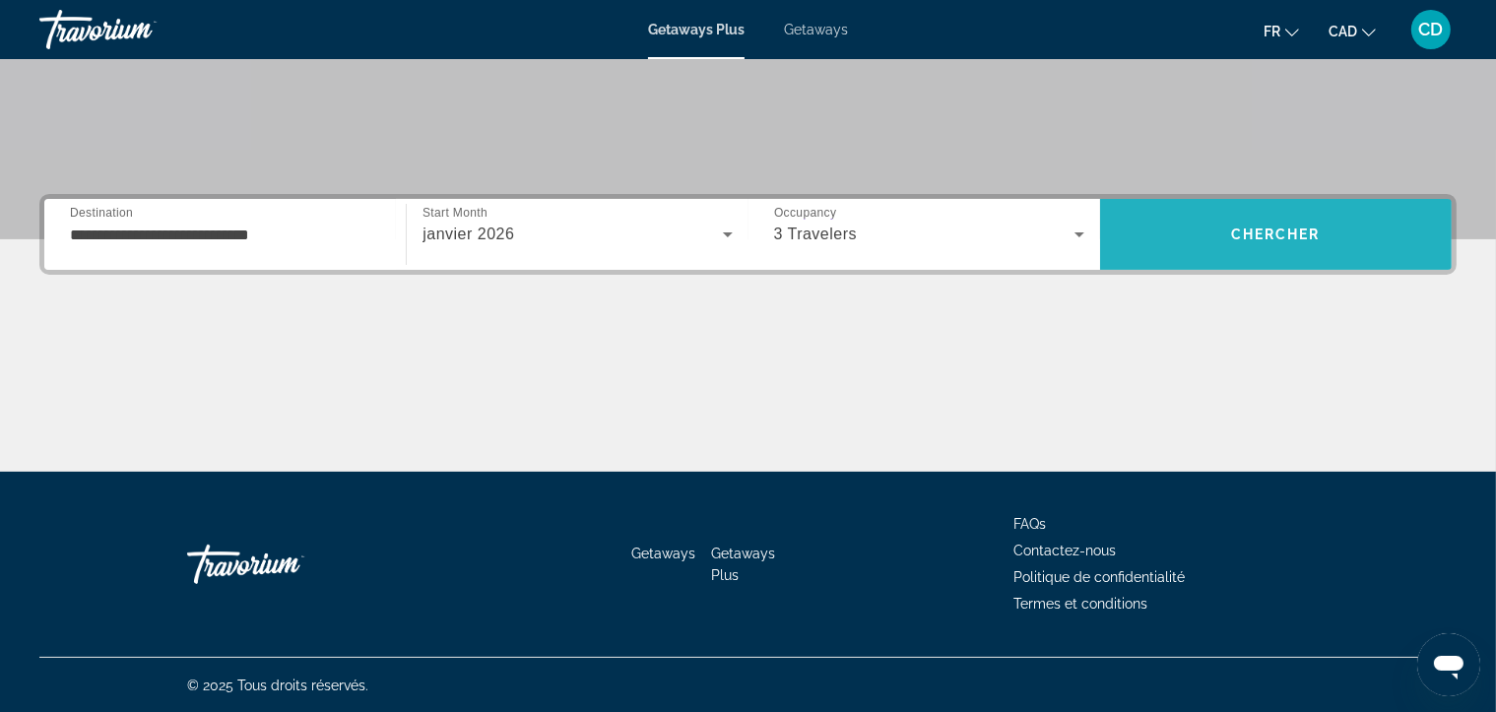
click at [1287, 222] on span "Search" at bounding box center [1276, 234] width 352 height 47
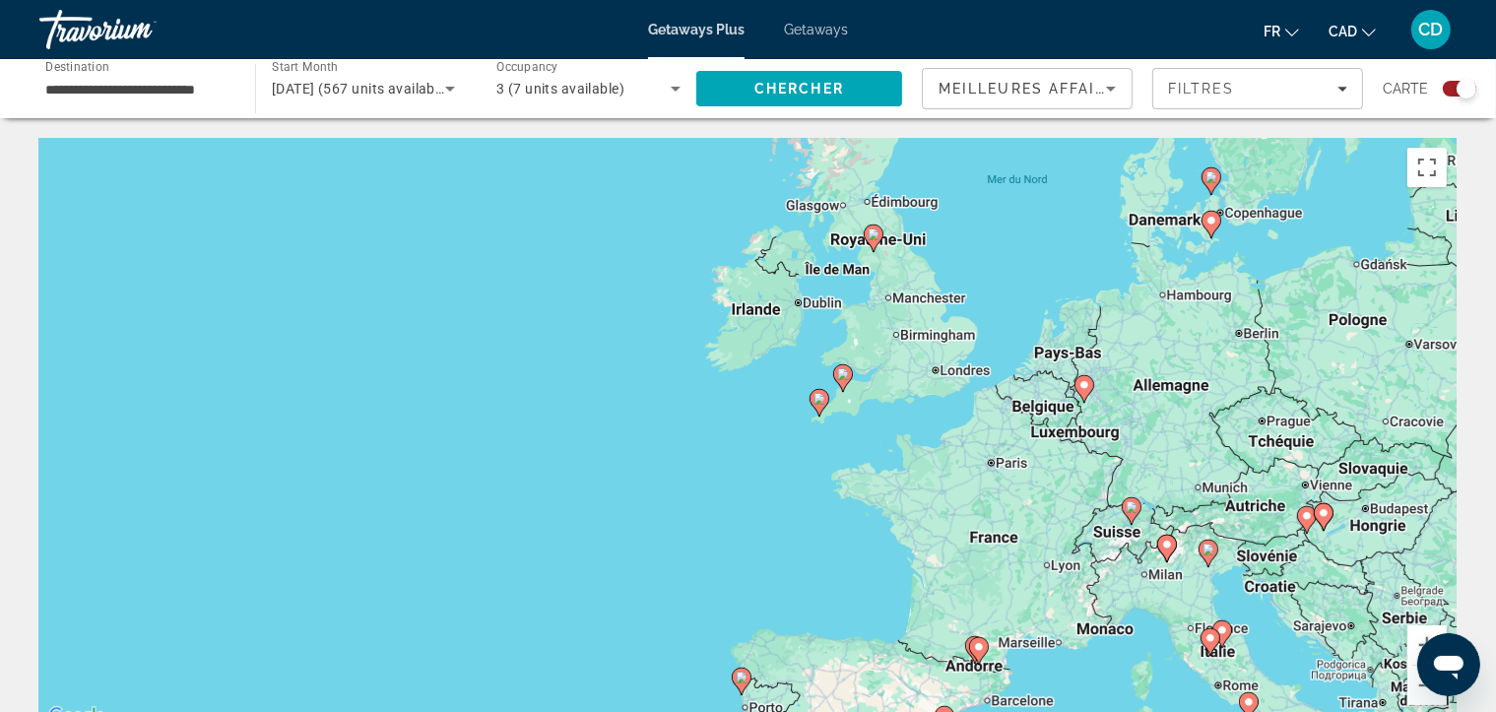
click at [871, 228] on image "Main content" at bounding box center [874, 234] width 12 height 12
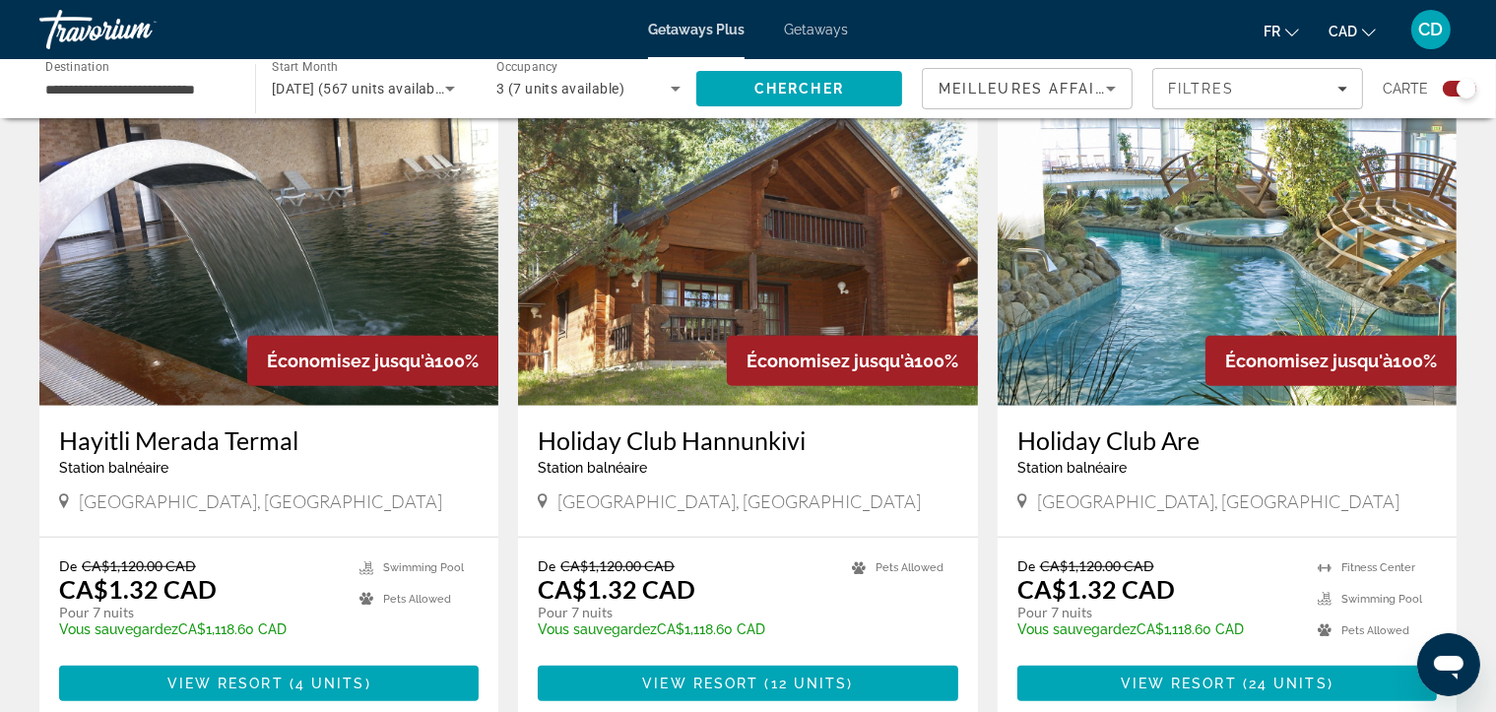
scroll to position [1382, 0]
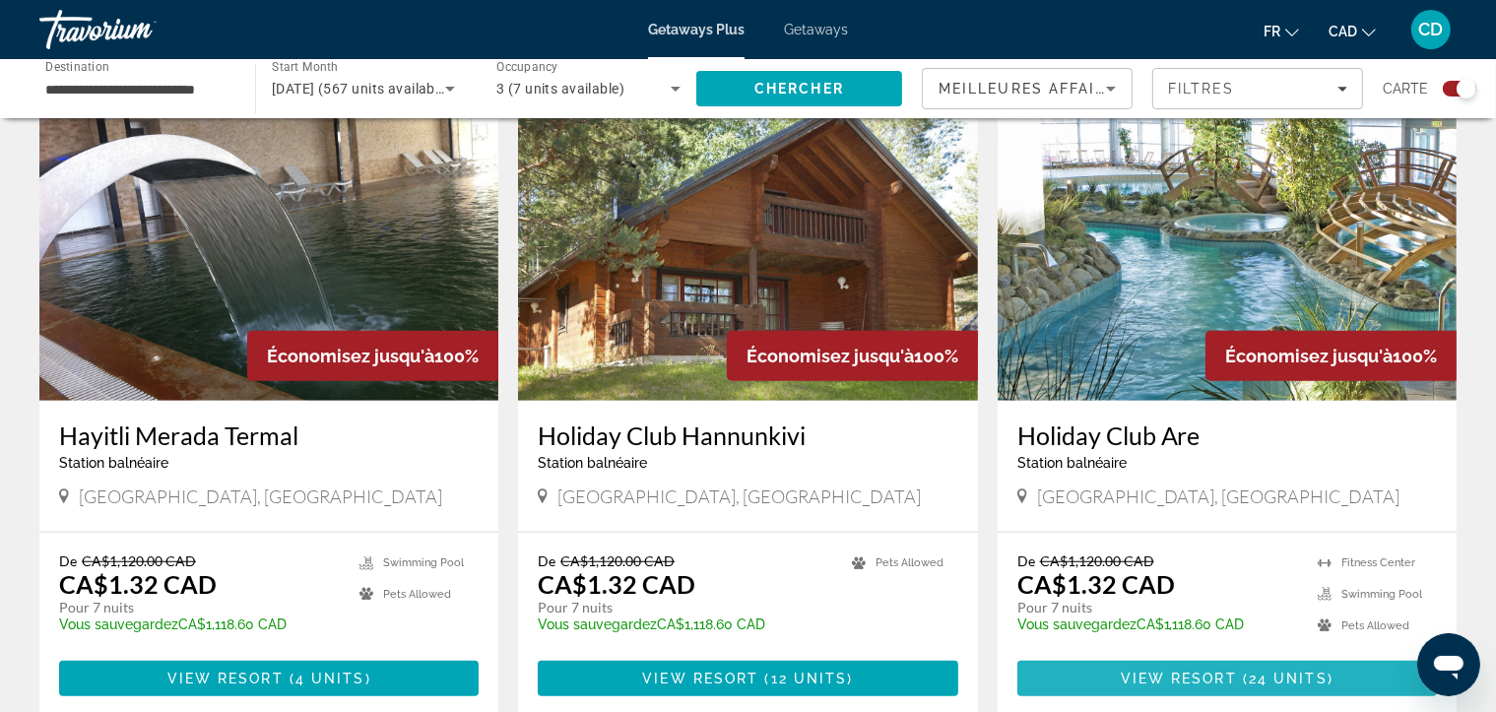
click at [1201, 666] on span "Main content" at bounding box center [1227, 678] width 420 height 47
